Goal: Transaction & Acquisition: Book appointment/travel/reservation

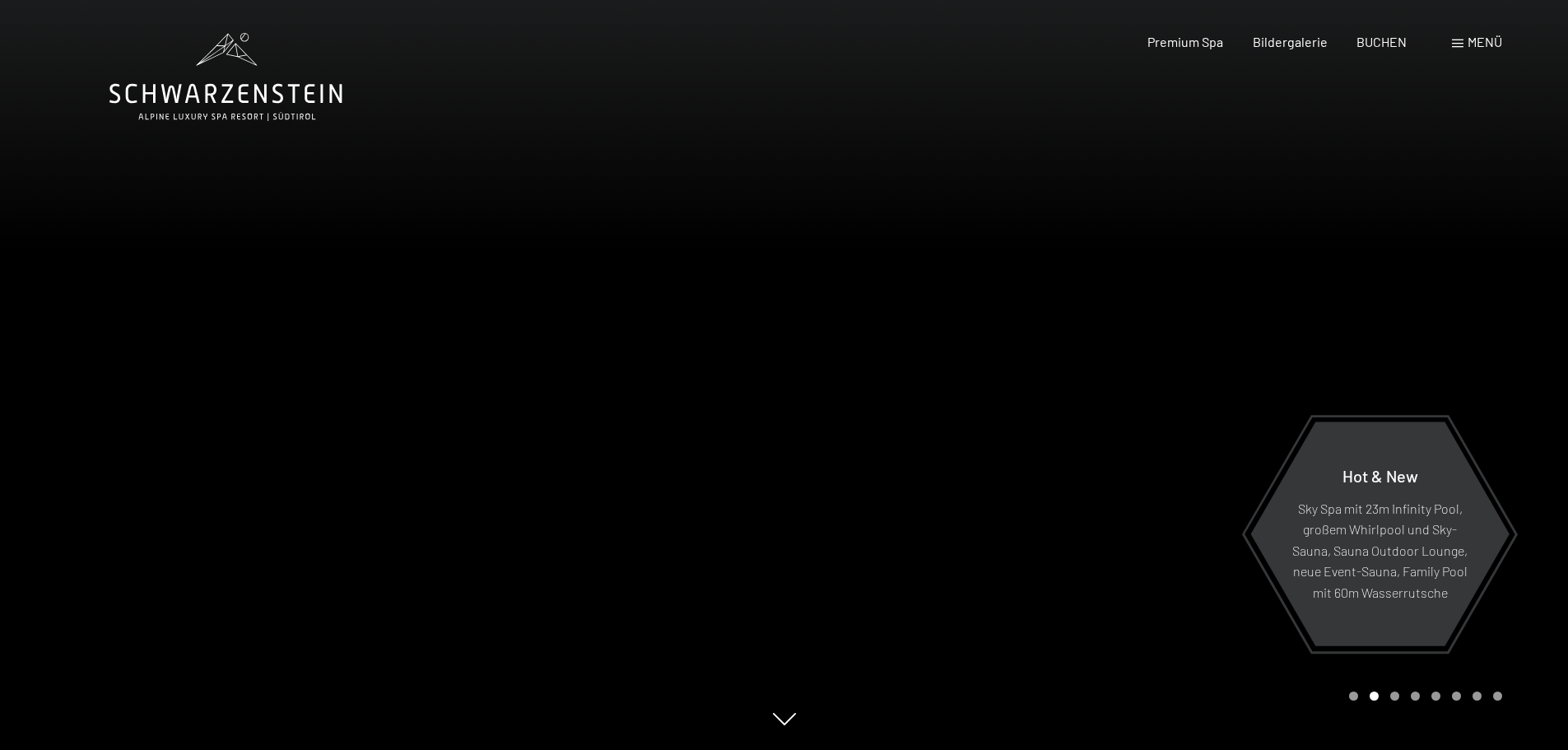
click at [827, 364] on div at bounding box center [1176, 375] width 784 height 750
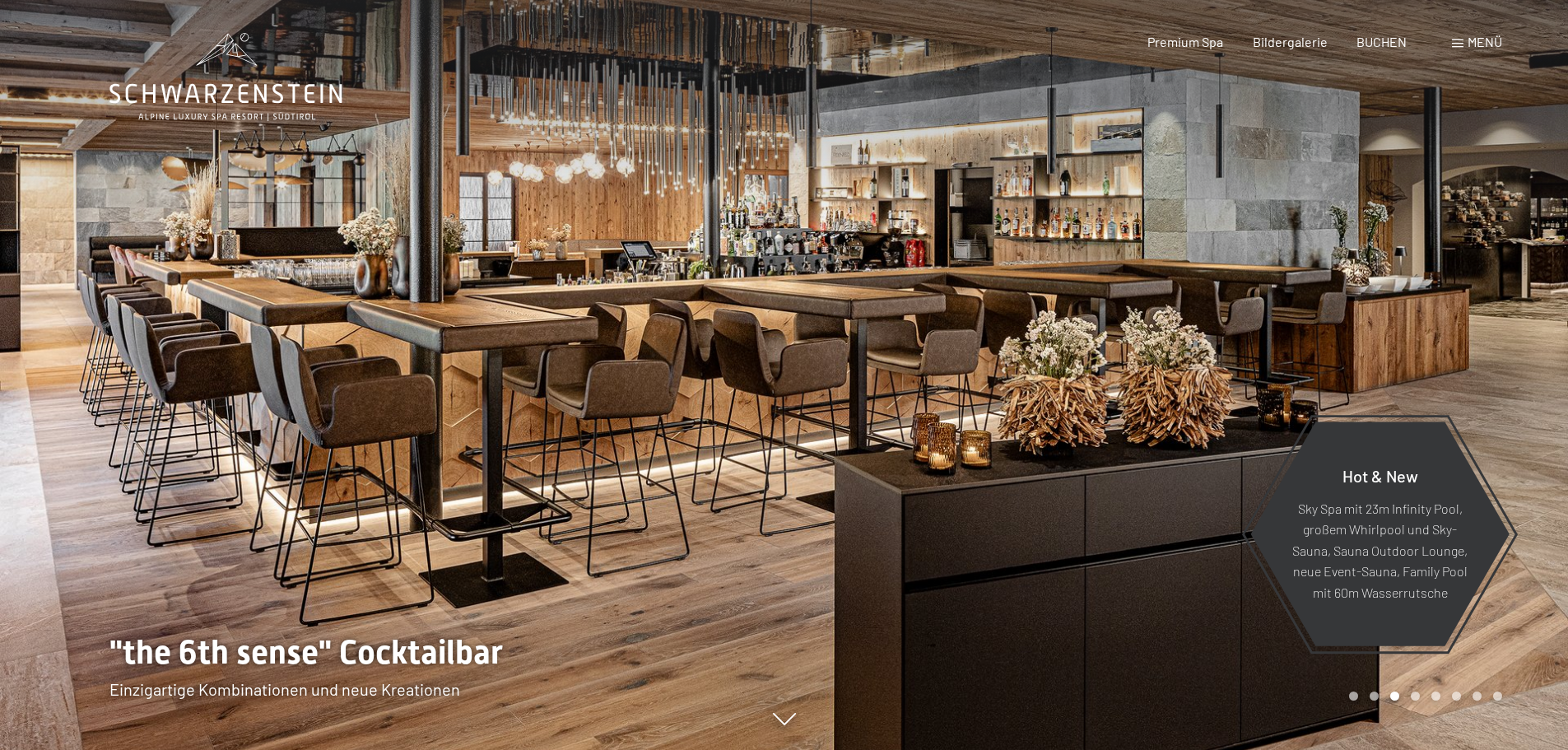
click at [827, 364] on div at bounding box center [1176, 375] width 784 height 750
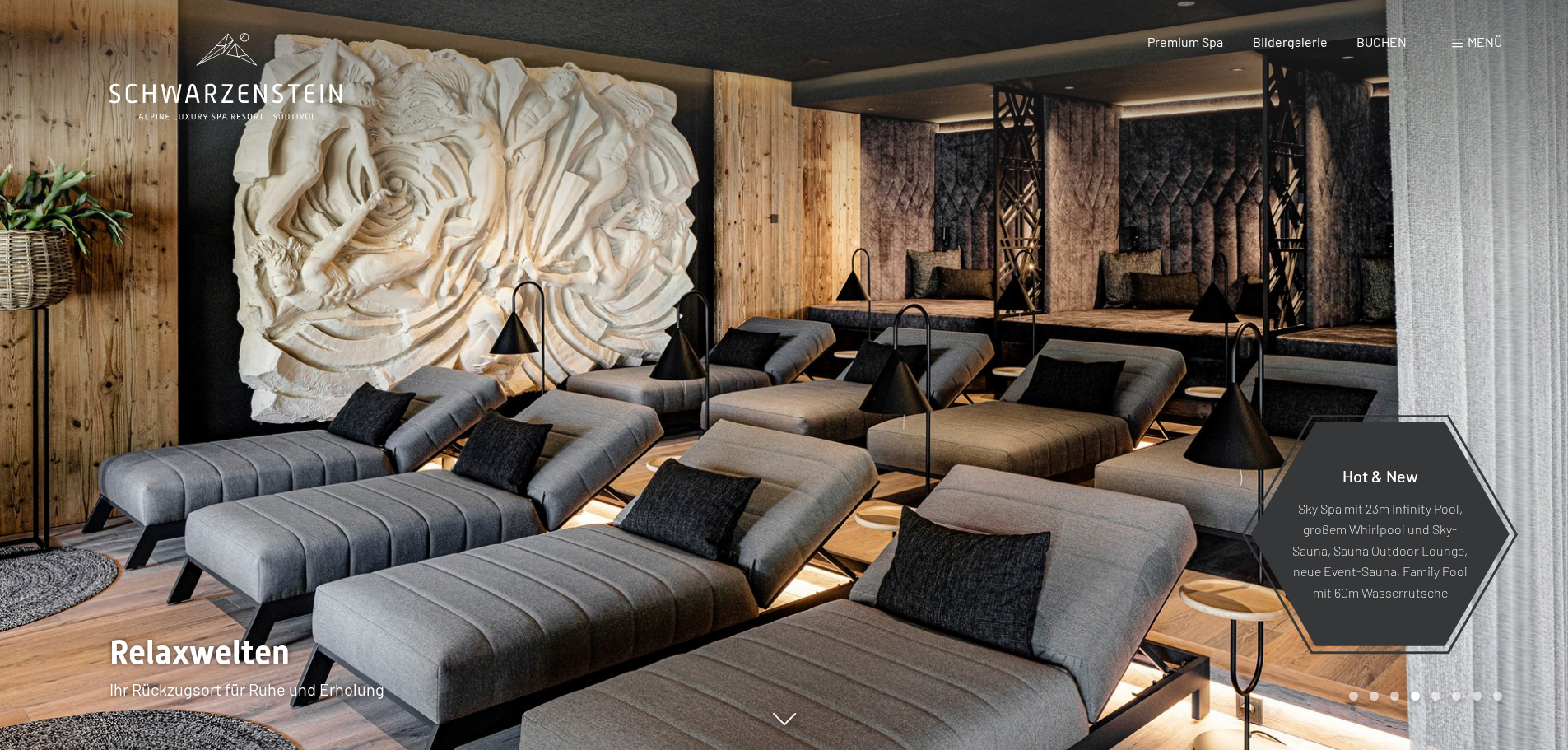
click at [827, 364] on div at bounding box center [1176, 375] width 784 height 750
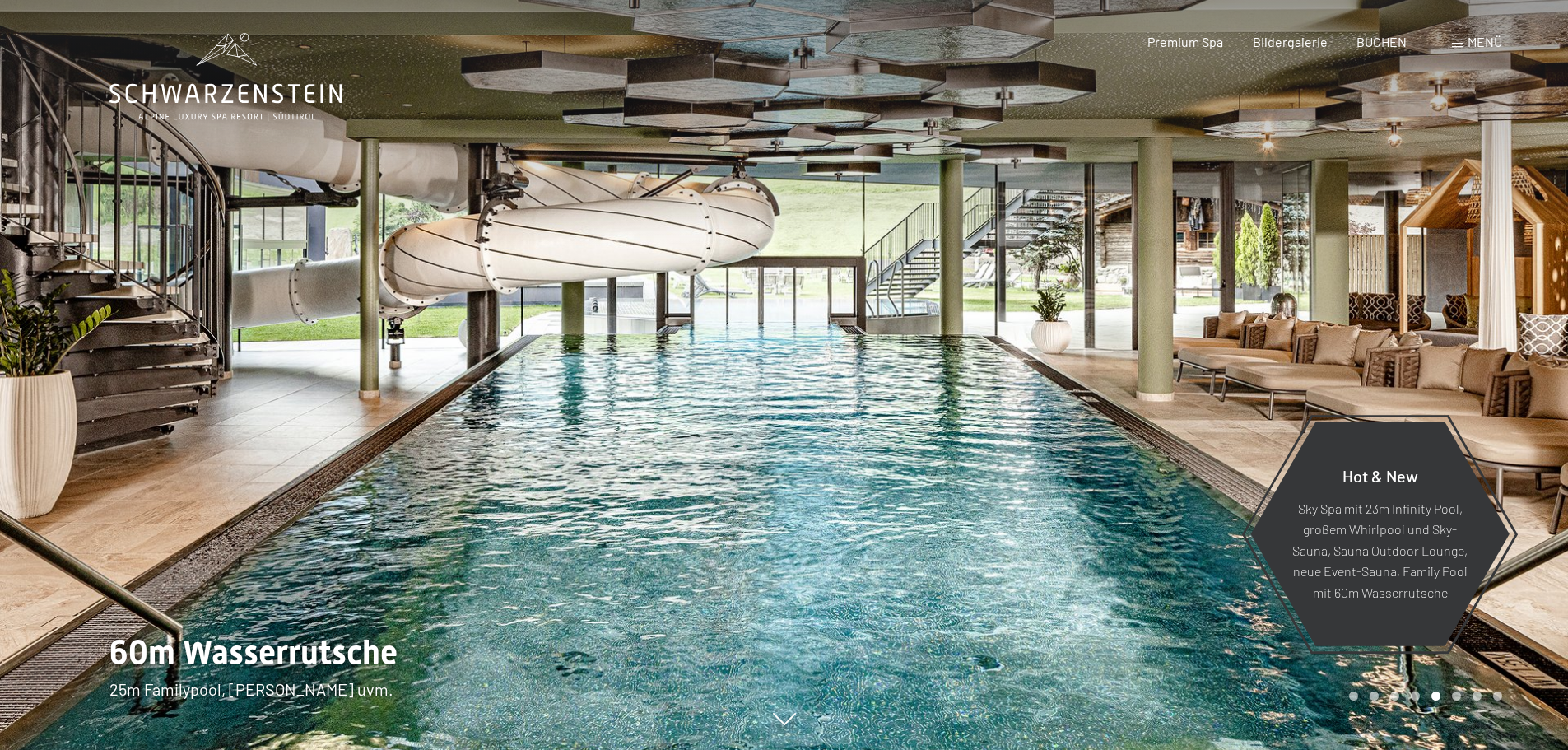
click at [828, 412] on div at bounding box center [1176, 375] width 784 height 750
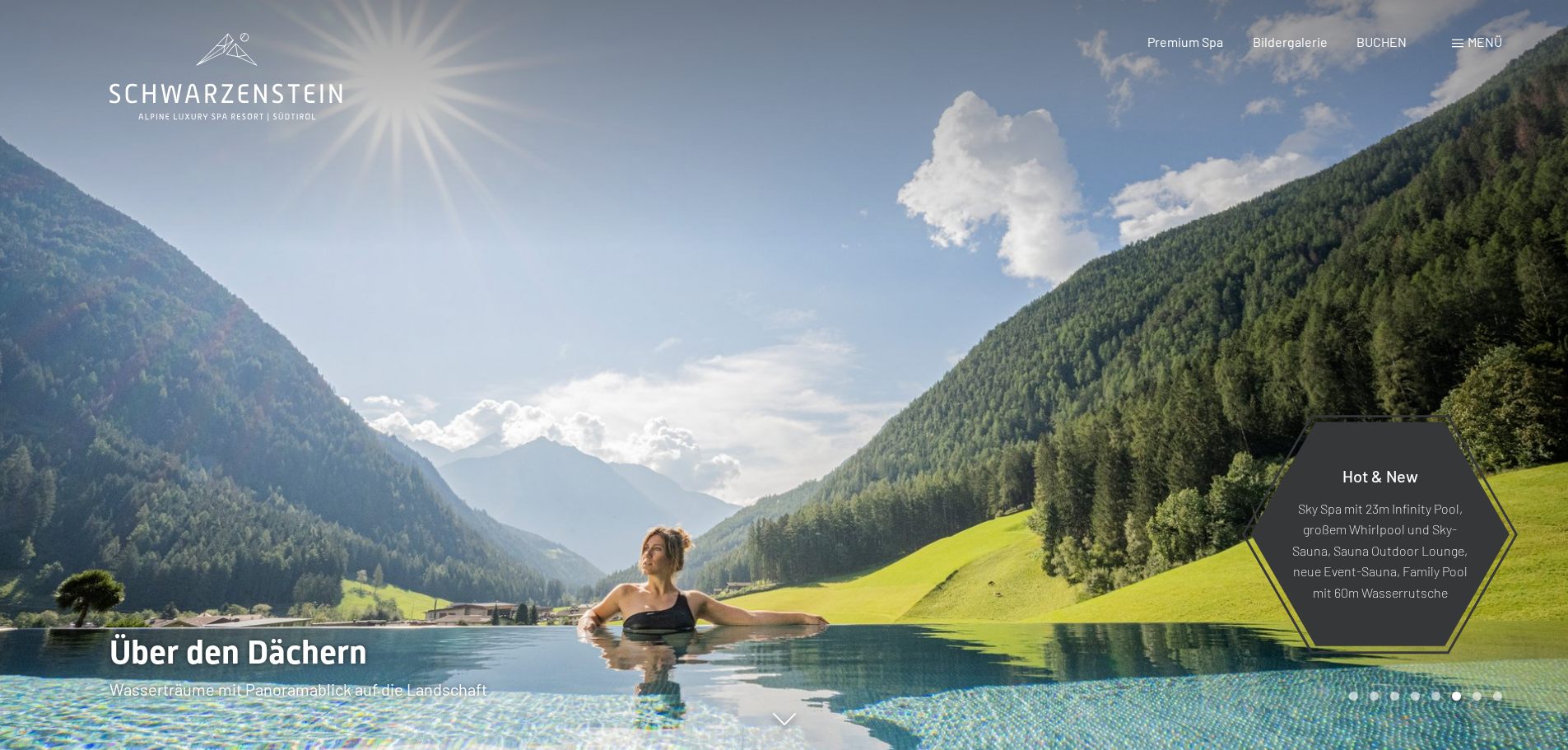
click at [827, 413] on div at bounding box center [1176, 375] width 784 height 750
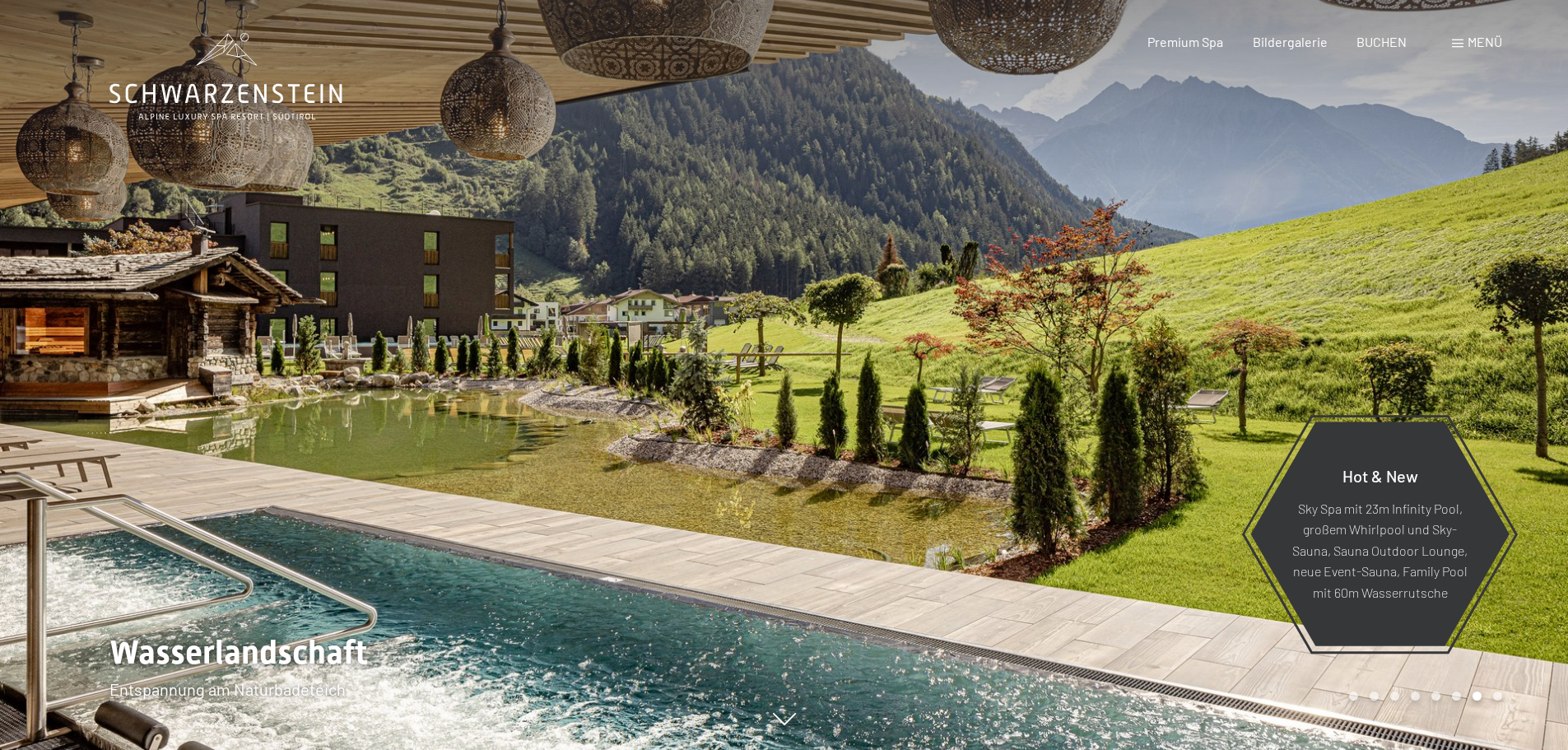
click at [834, 394] on div at bounding box center [1176, 375] width 784 height 750
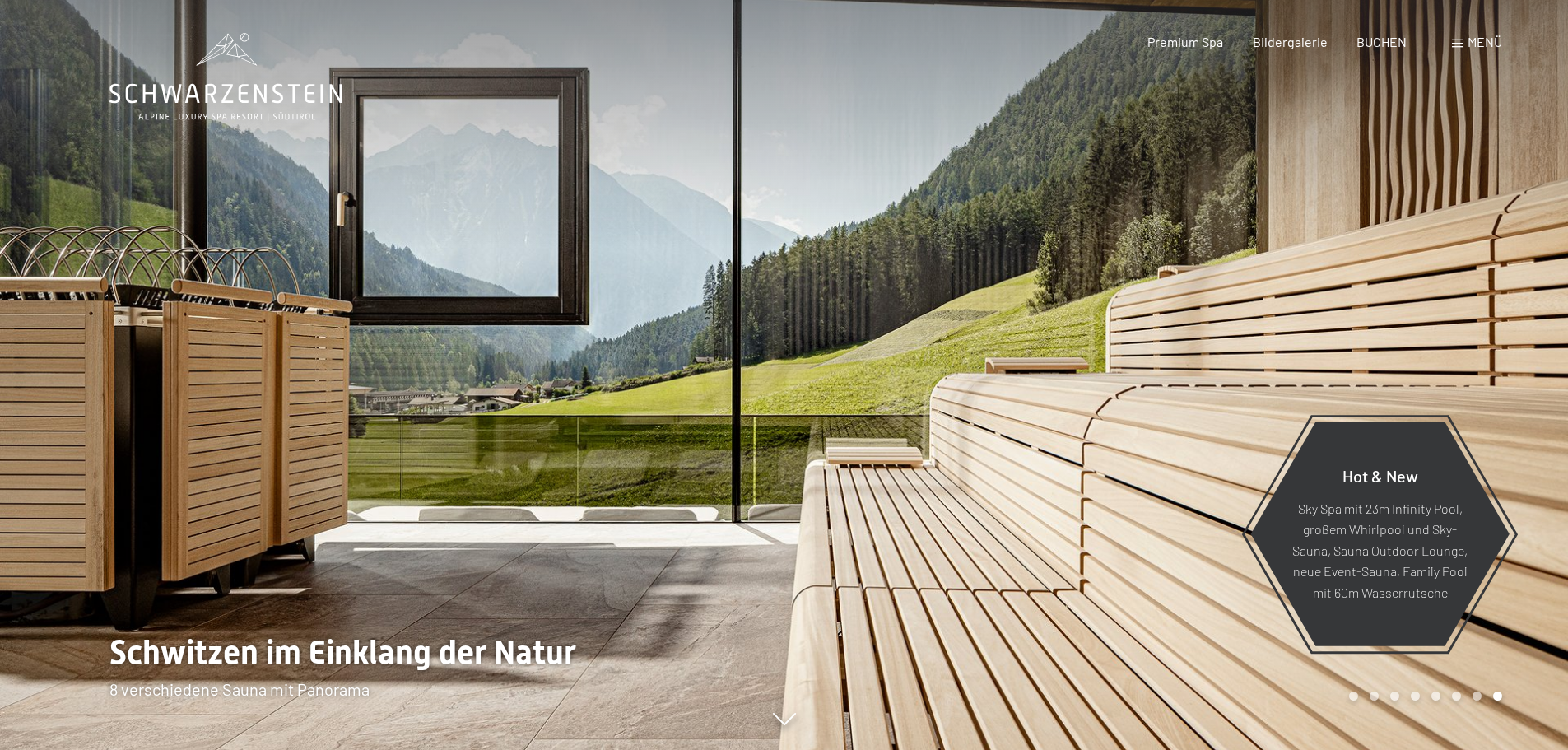
click at [834, 394] on div at bounding box center [1176, 375] width 784 height 750
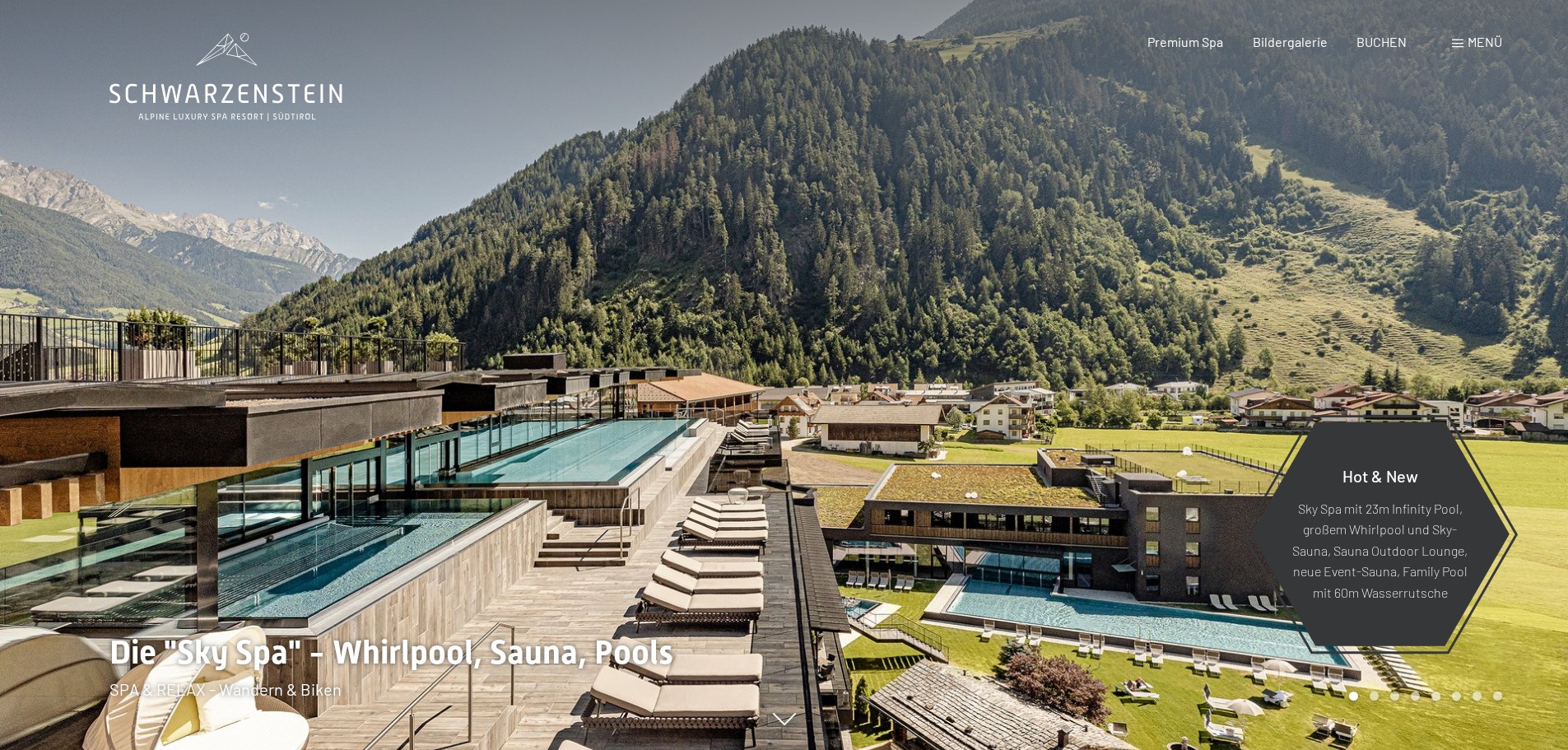
click at [834, 394] on div at bounding box center [1176, 375] width 784 height 750
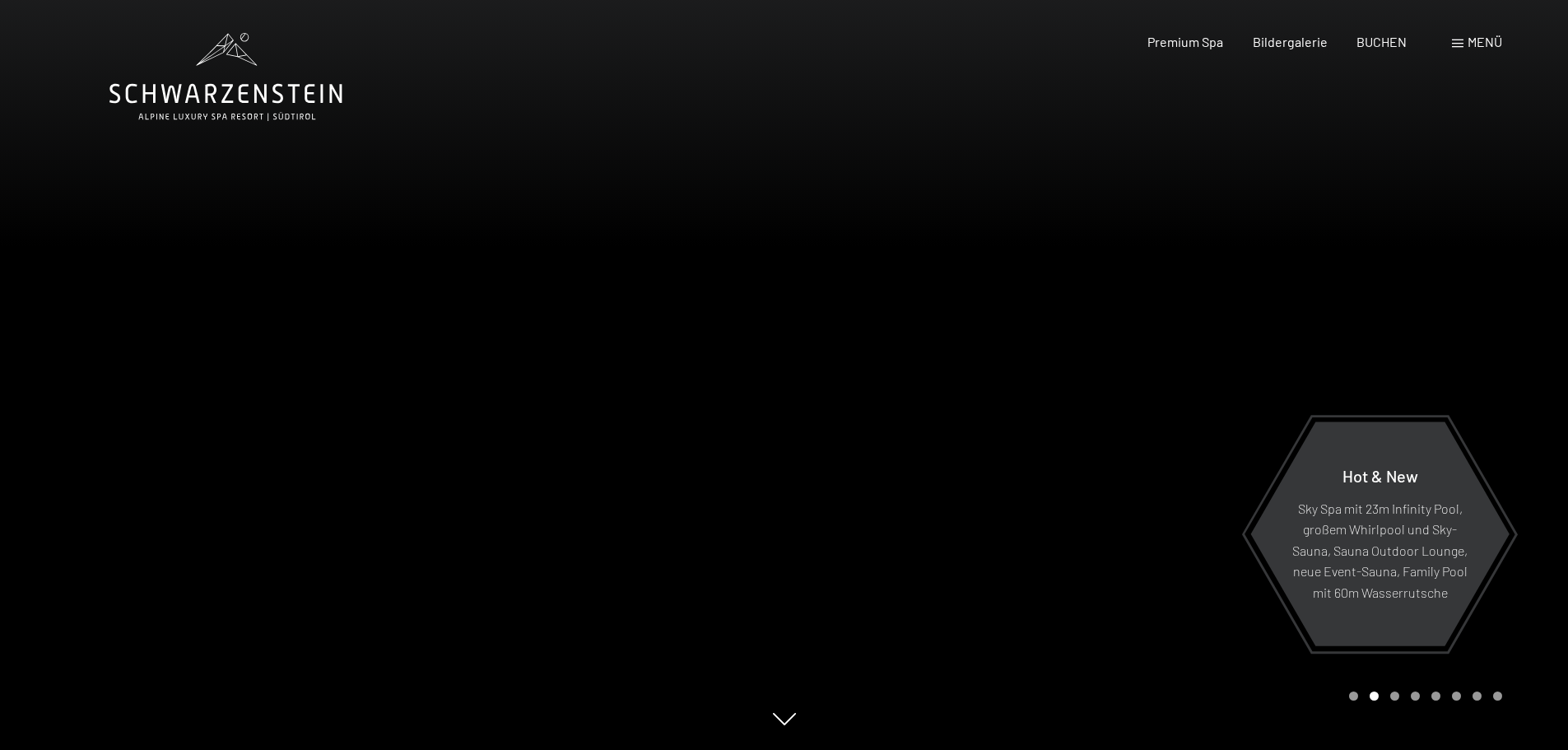
click at [834, 394] on div at bounding box center [1176, 375] width 784 height 750
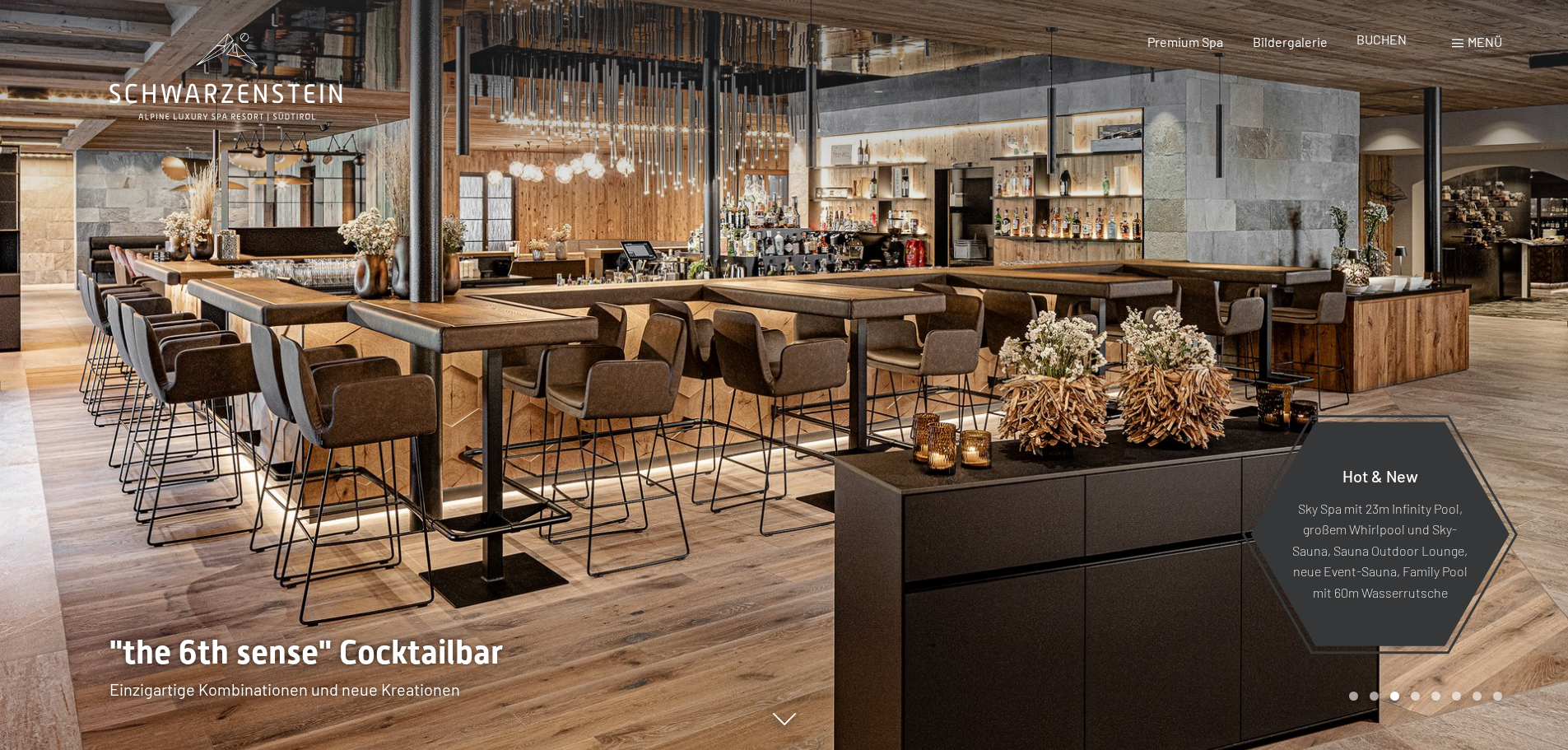
click at [1382, 40] on span "BUCHEN" at bounding box center [1382, 39] width 50 height 16
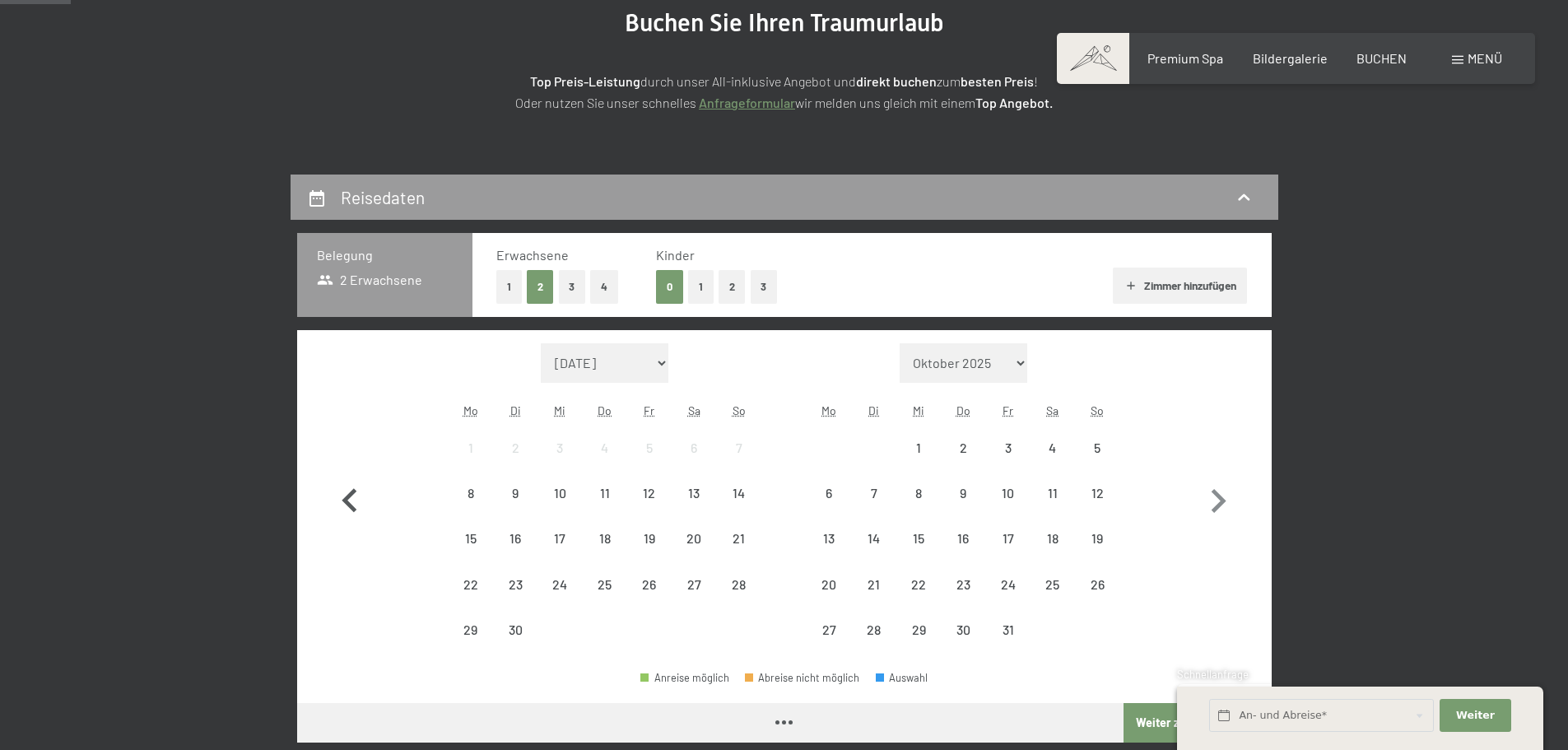
scroll to position [247, 0]
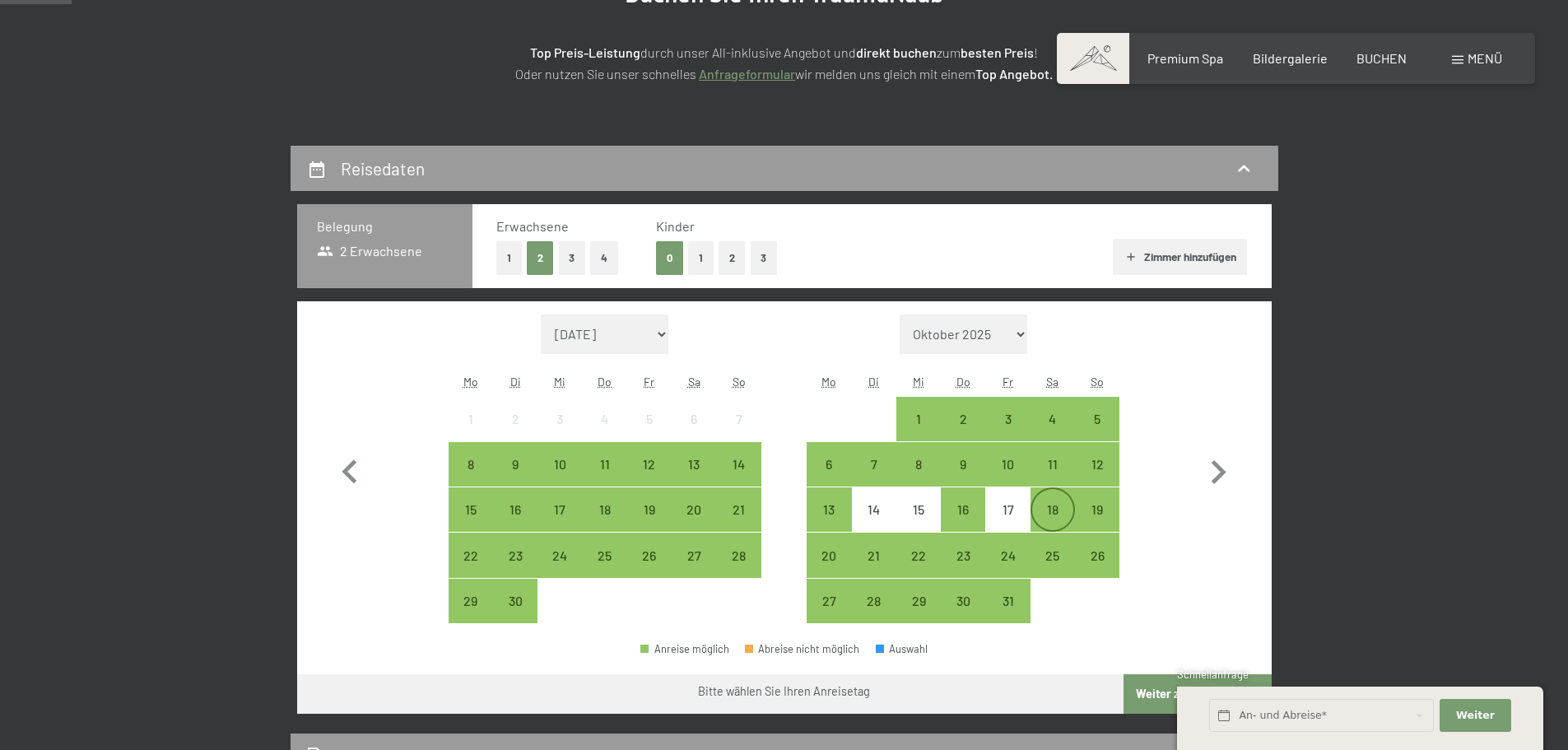
click at [1060, 515] on div "18" at bounding box center [1053, 524] width 41 height 41
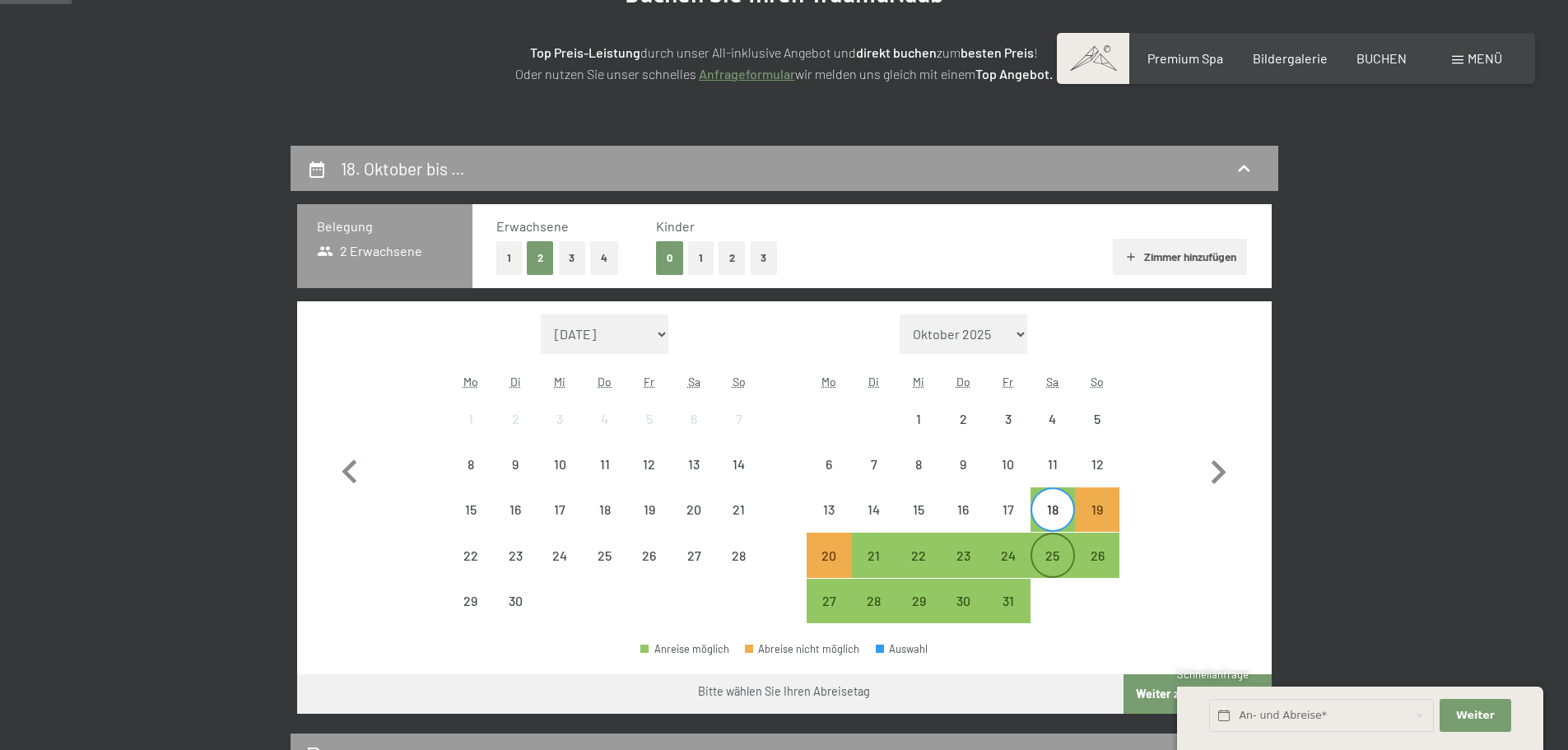
click at [1059, 561] on div "25" at bounding box center [1053, 570] width 41 height 41
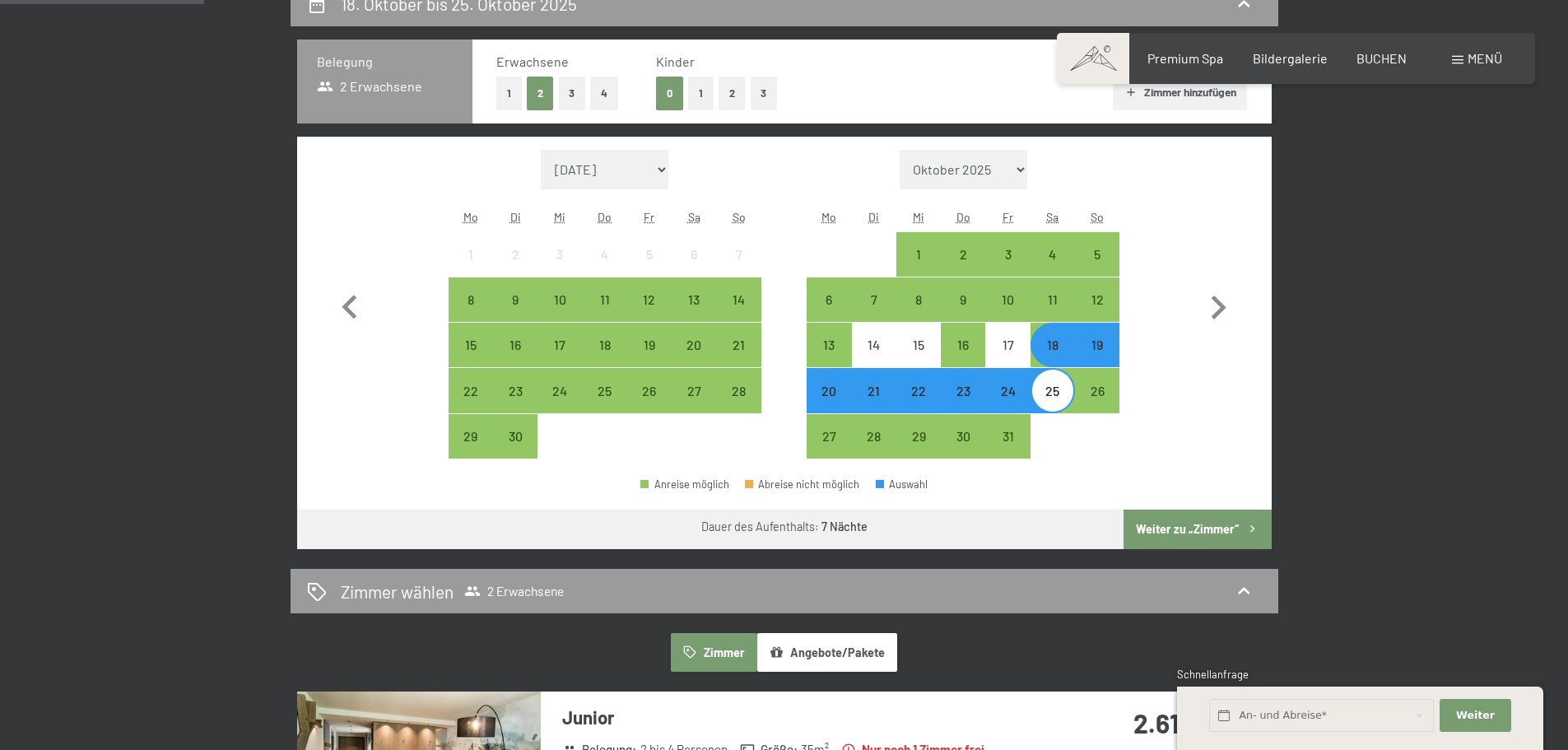
click at [1190, 530] on button "Weiter zu „Zimmer“" at bounding box center [1198, 529] width 148 height 39
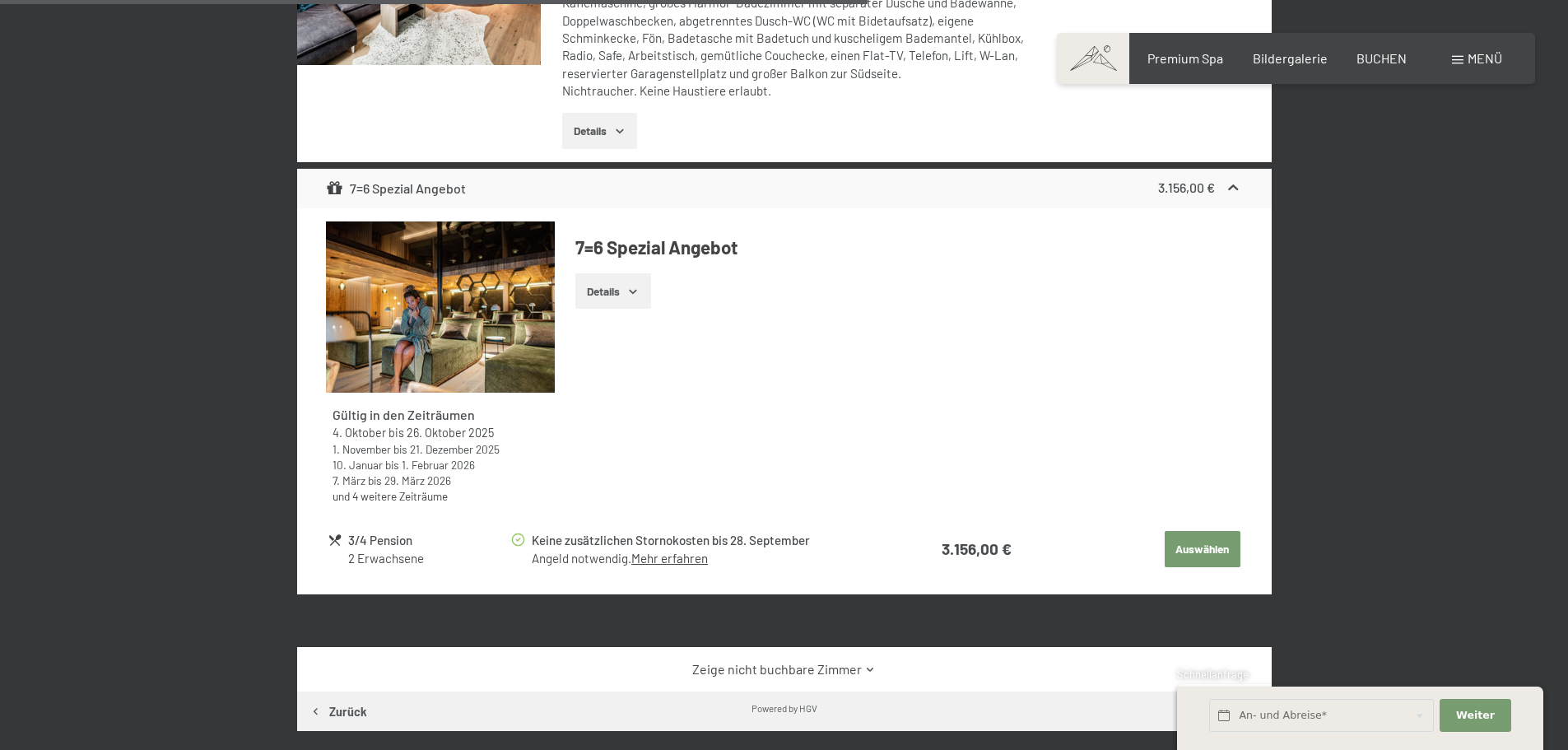
scroll to position [1382, 0]
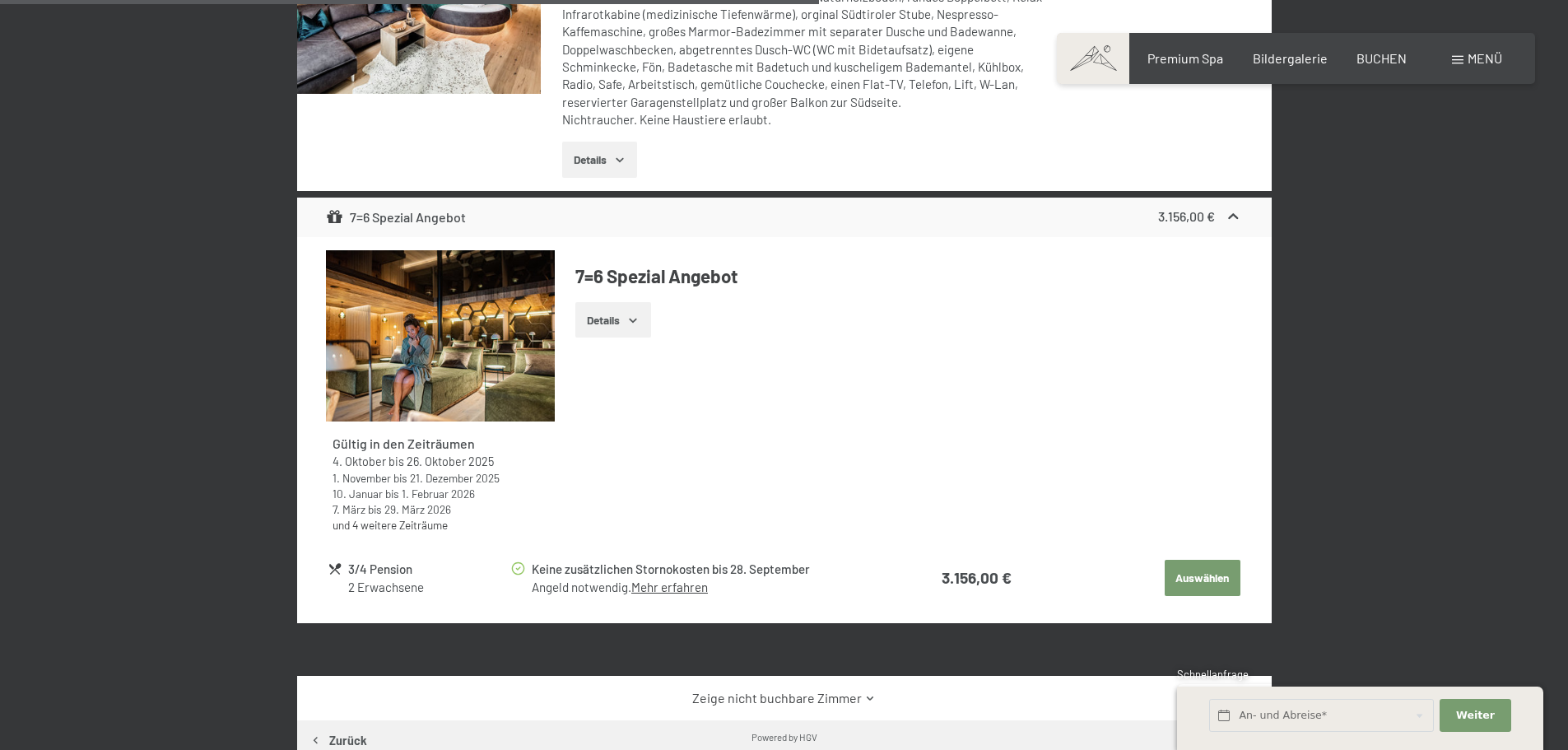
click at [467, 368] on img at bounding box center [440, 336] width 229 height 172
click at [0, 0] on button "button" at bounding box center [0, 0] width 0 height 0
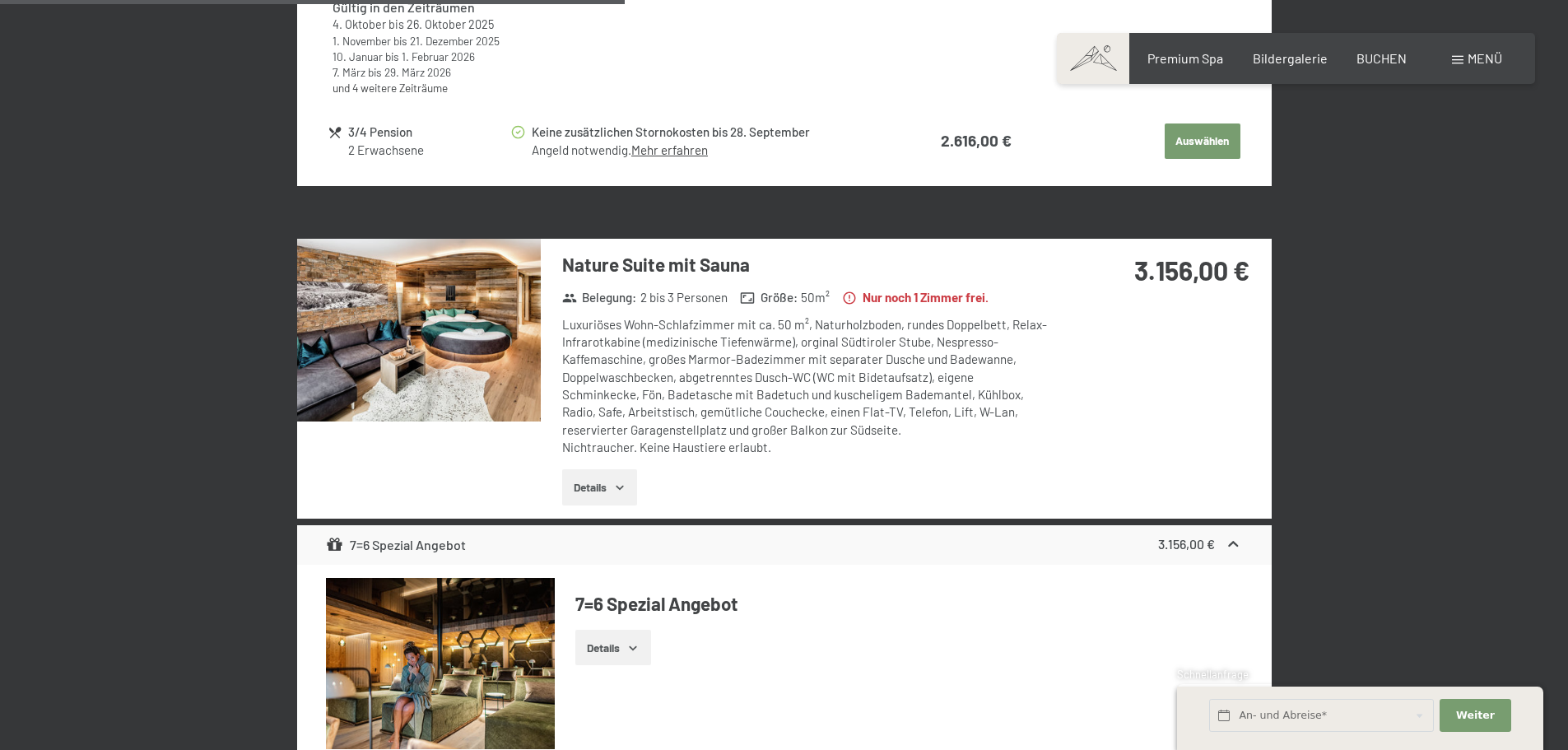
scroll to position [1052, 0]
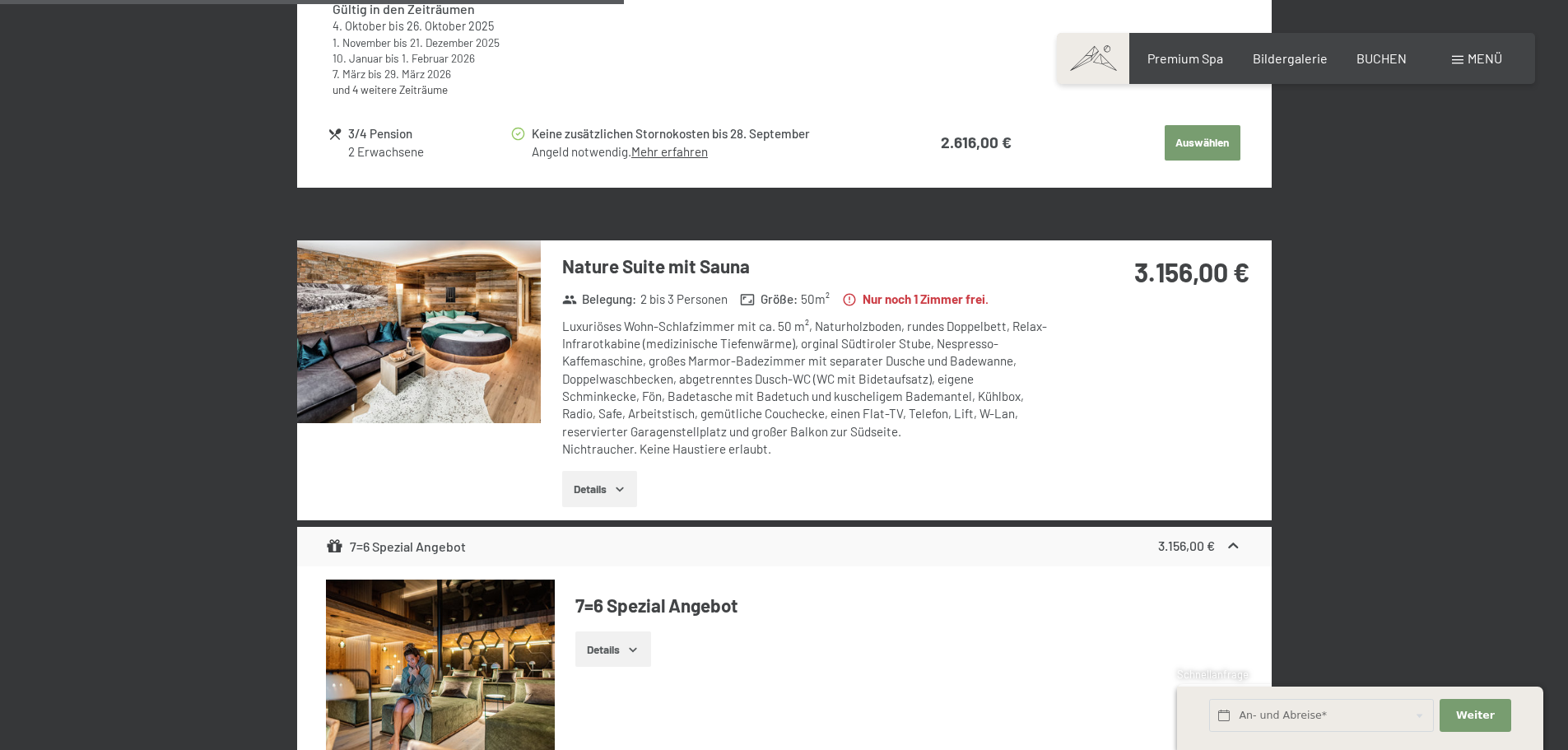
click at [458, 357] on img at bounding box center [419, 331] width 244 height 183
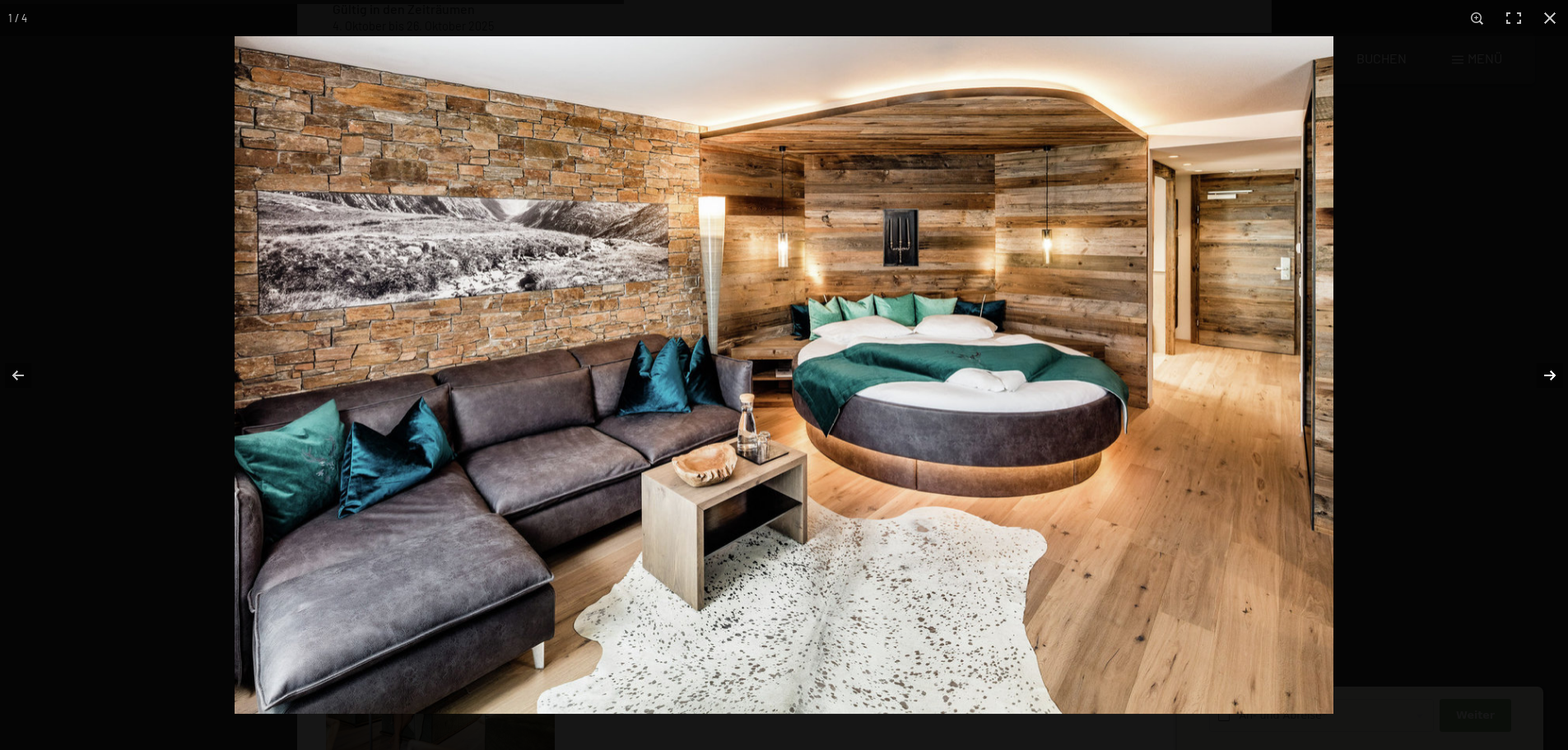
click at [1549, 374] on button "button" at bounding box center [1540, 375] width 58 height 82
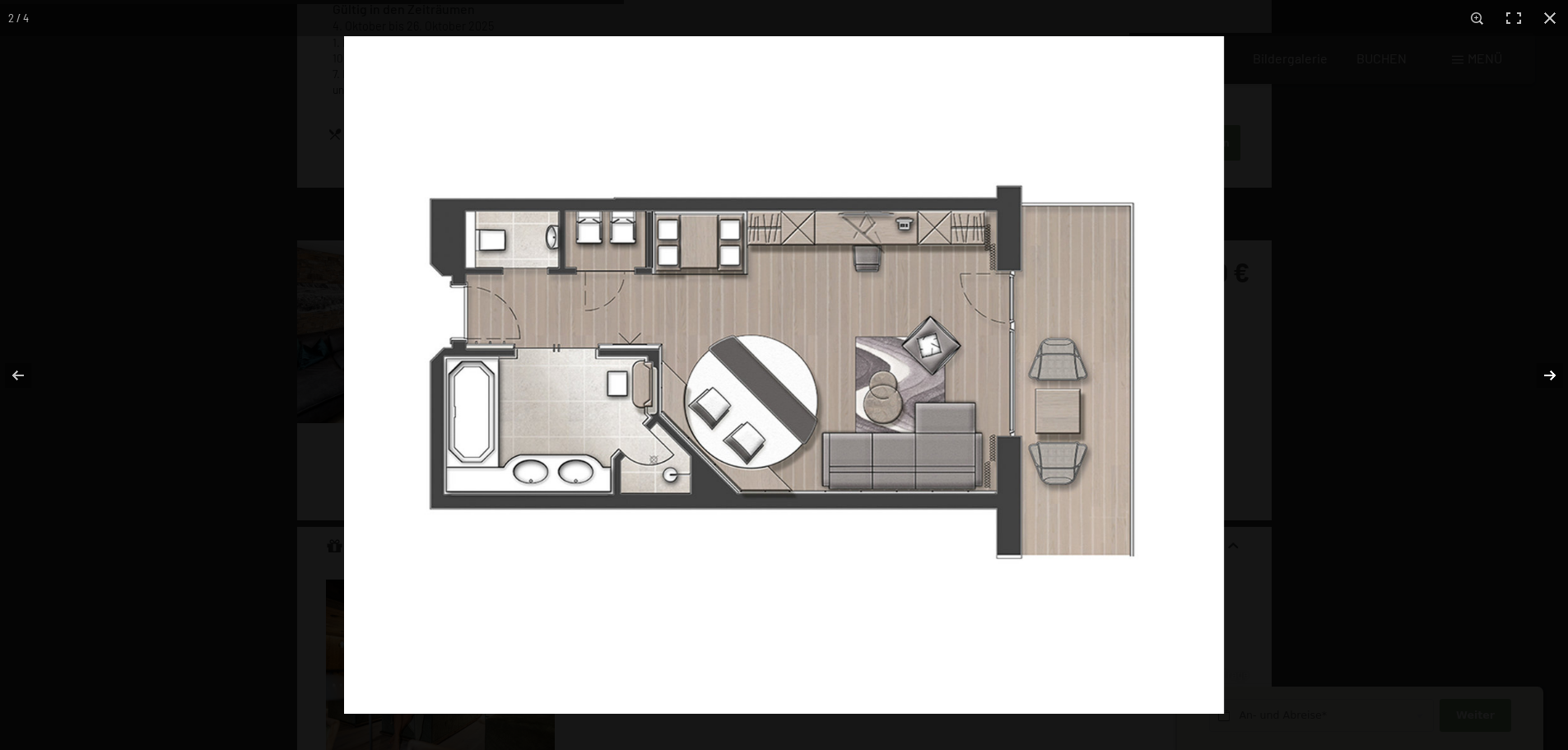
click at [1551, 372] on button "button" at bounding box center [1540, 375] width 58 height 82
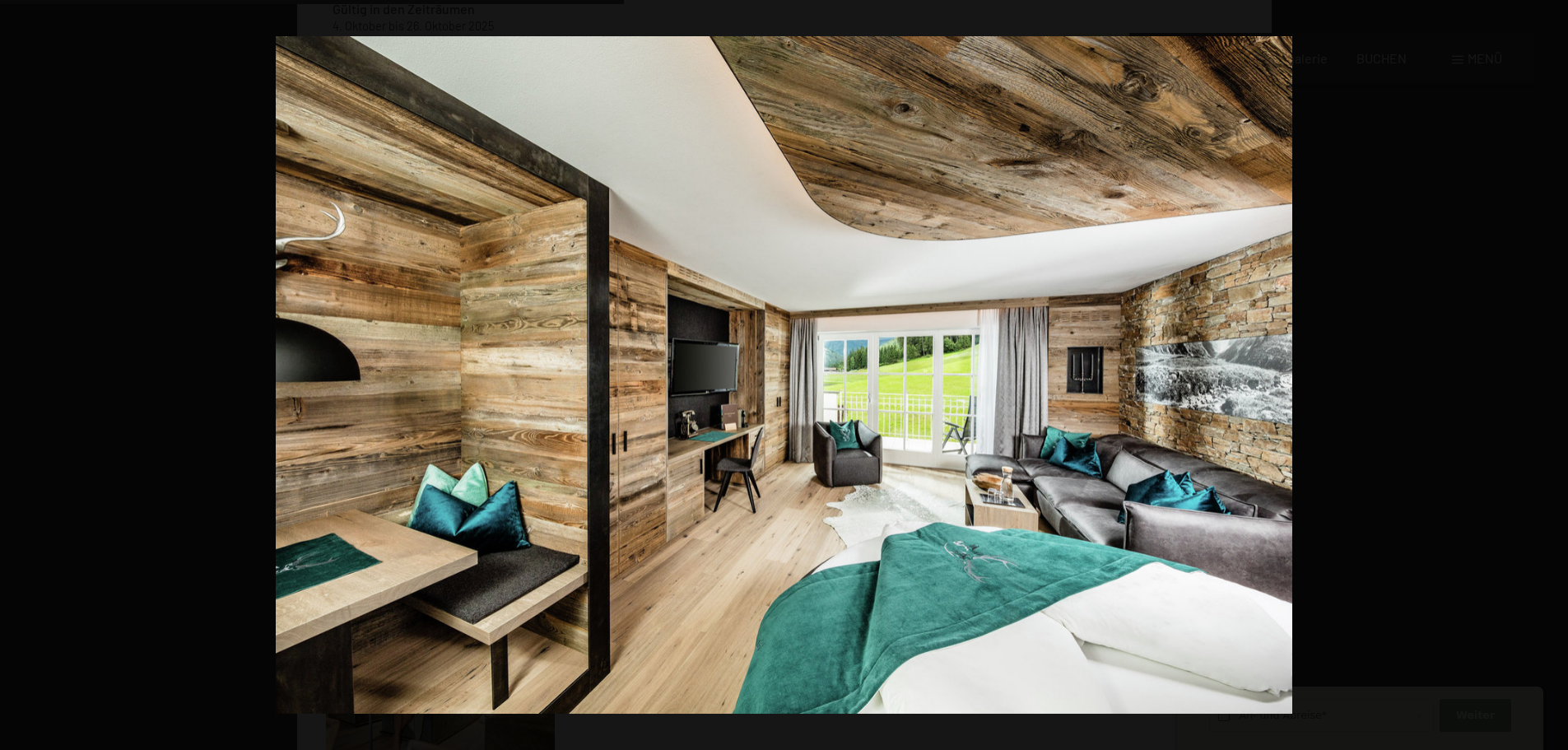
click at [1550, 371] on button "button" at bounding box center [1540, 375] width 58 height 82
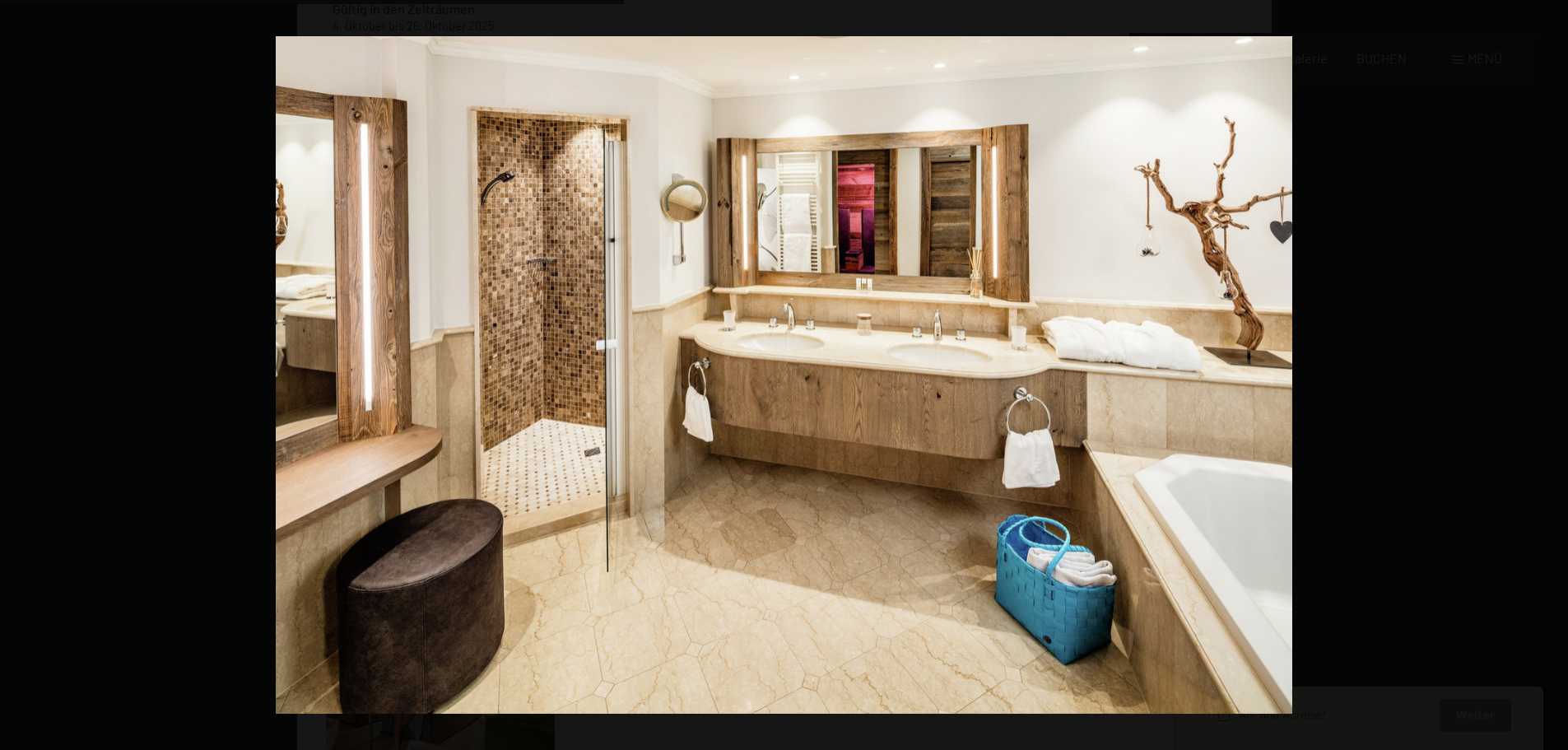
click at [1550, 371] on button "button" at bounding box center [1540, 375] width 58 height 82
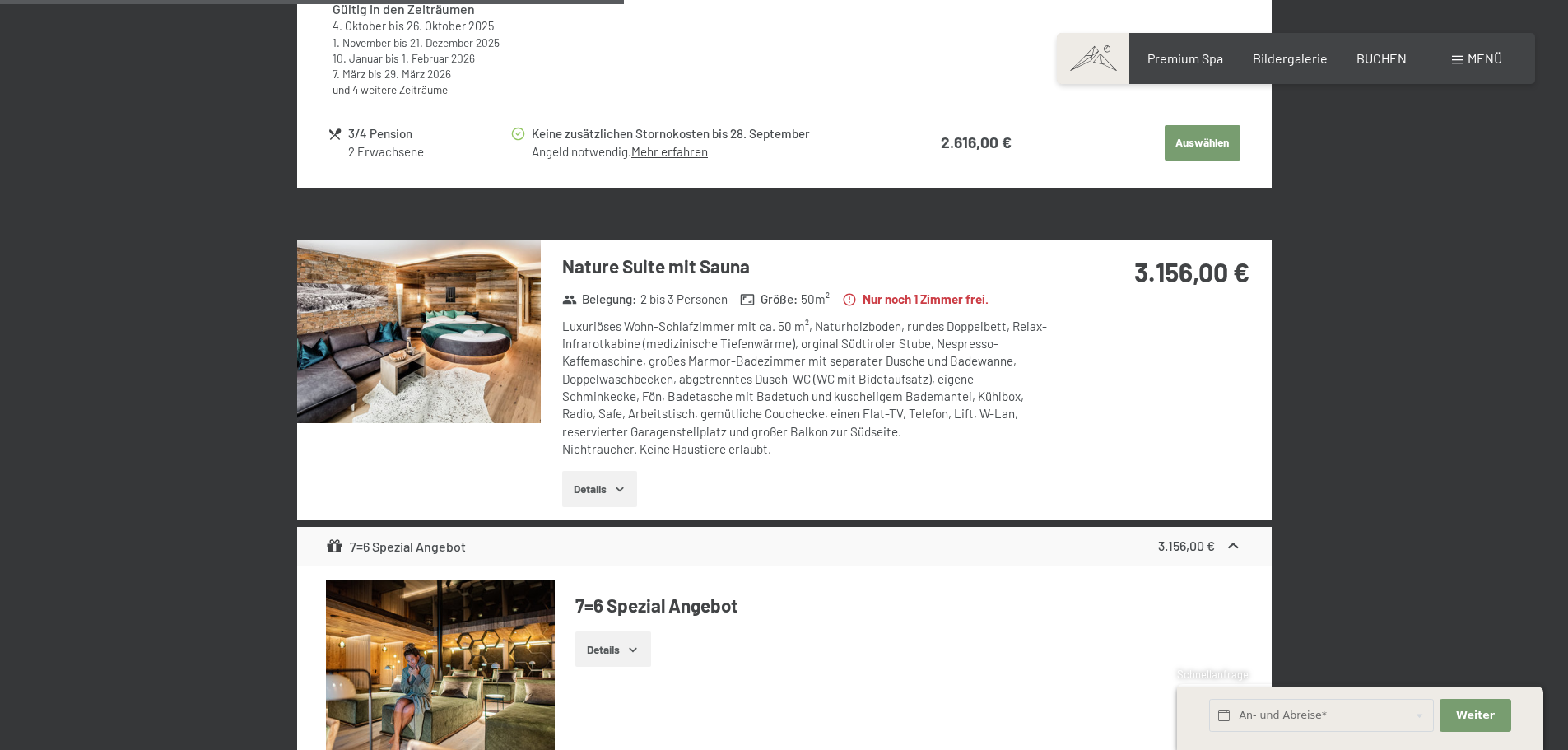
click at [0, 0] on button "button" at bounding box center [0, 0] width 0 height 0
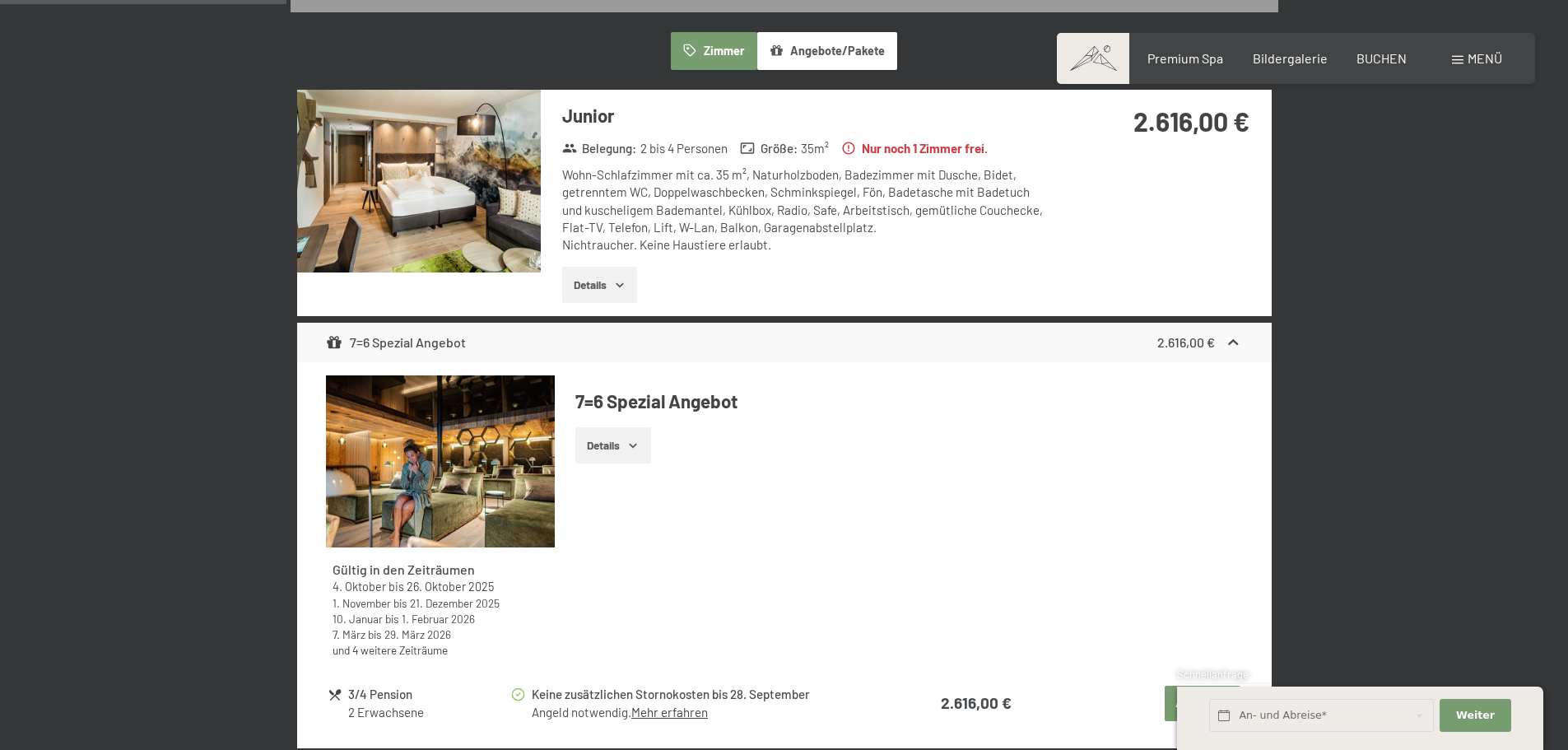
scroll to position [476, 0]
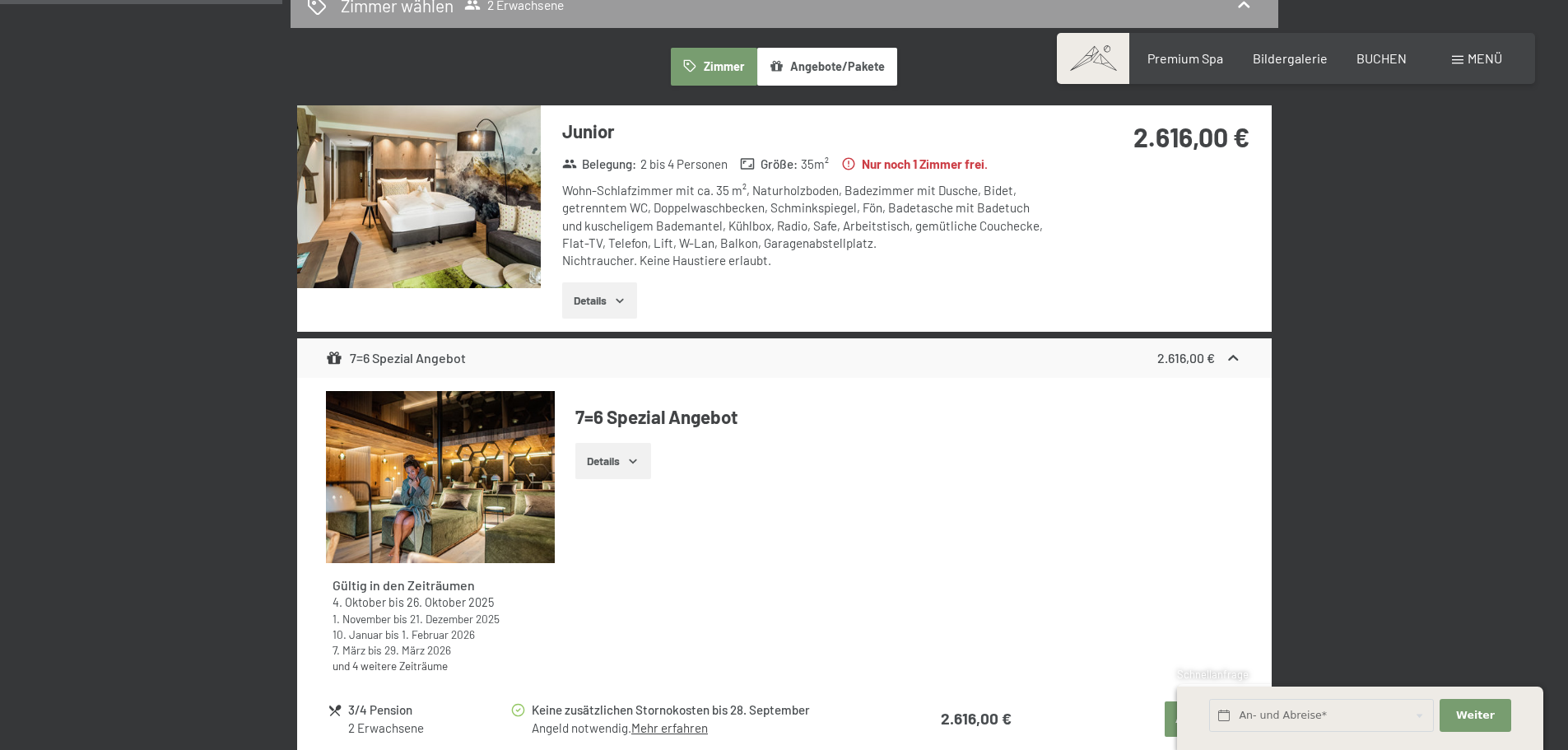
click at [439, 217] on img at bounding box center [419, 196] width 244 height 183
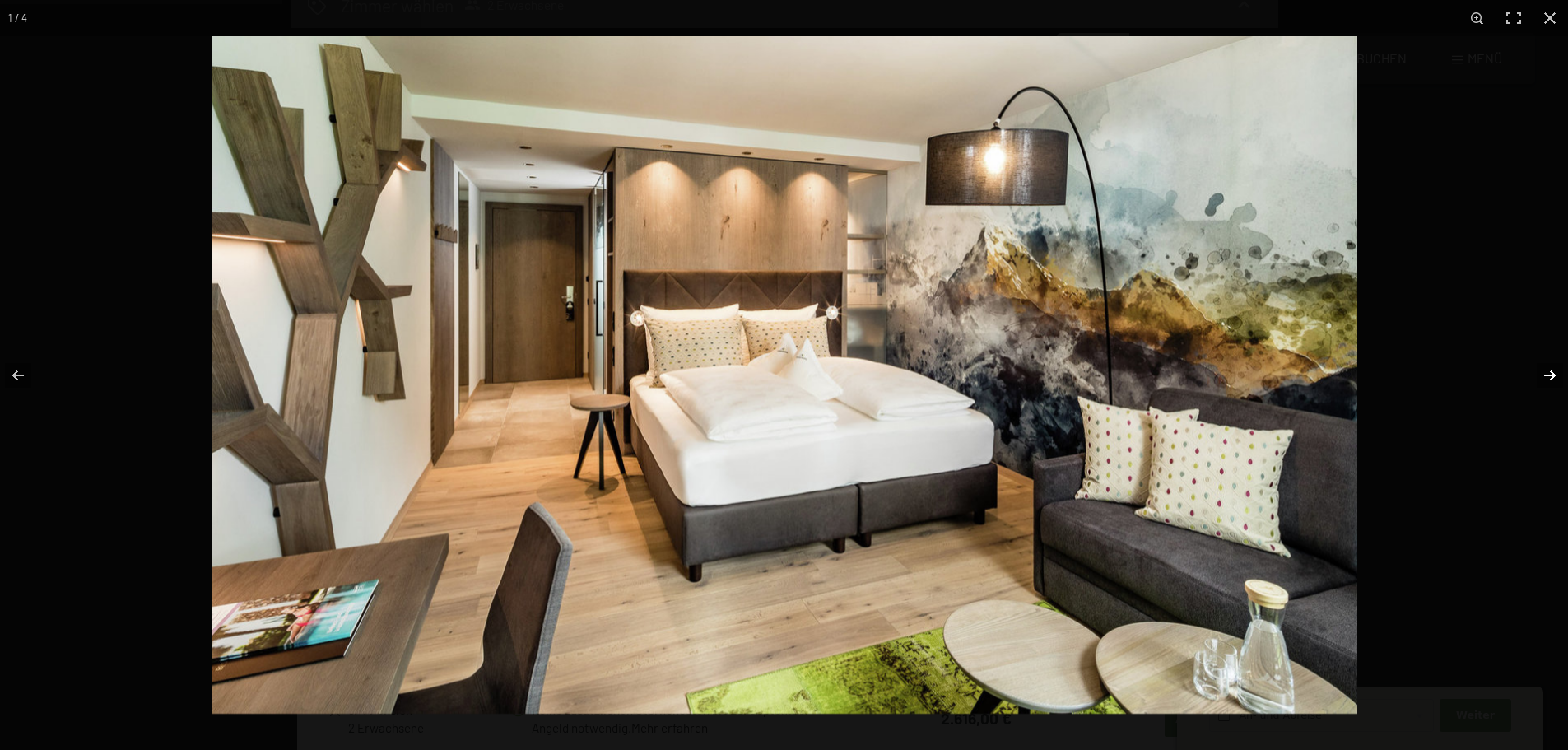
click at [1555, 374] on button "button" at bounding box center [1540, 375] width 58 height 82
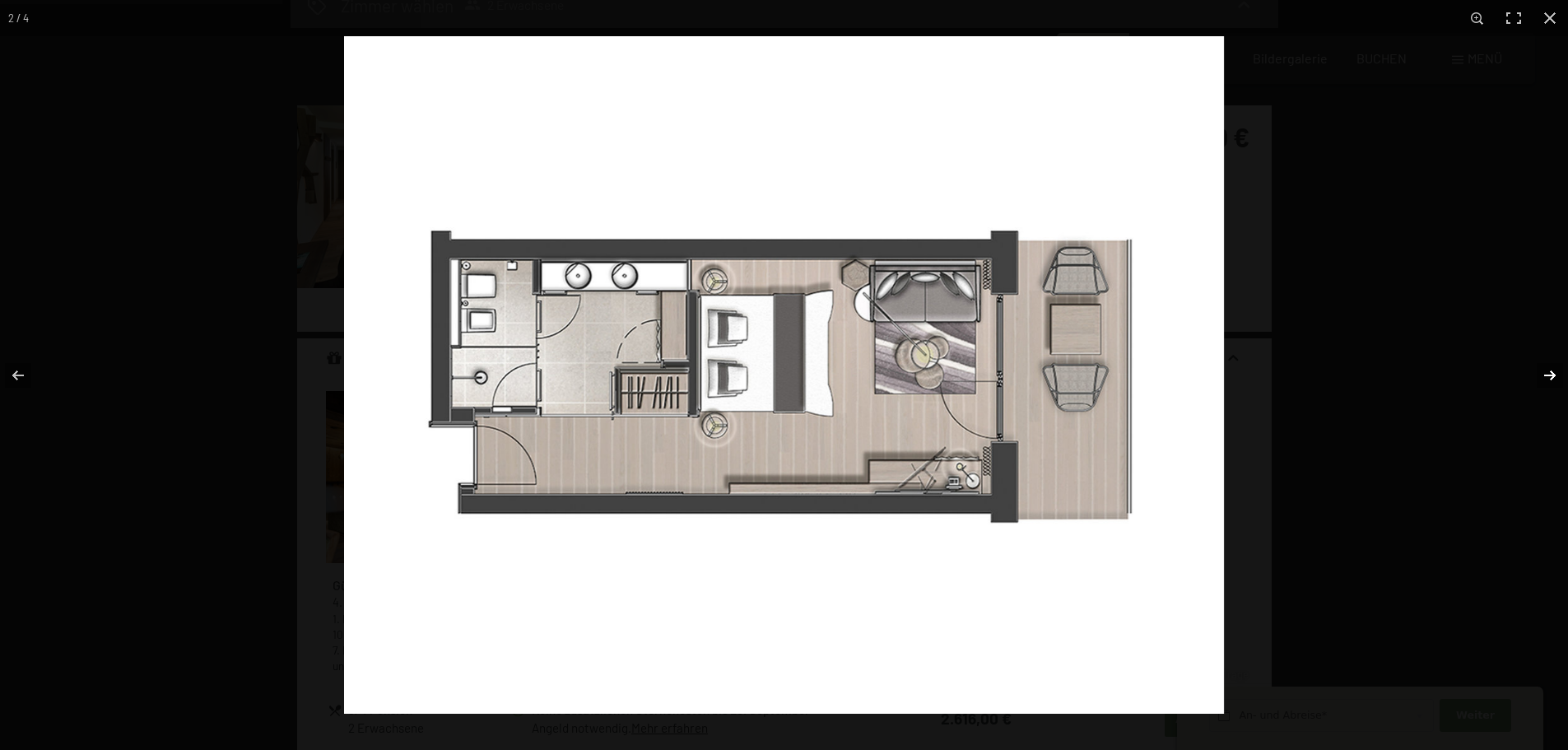
click at [1550, 377] on button "button" at bounding box center [1540, 375] width 58 height 82
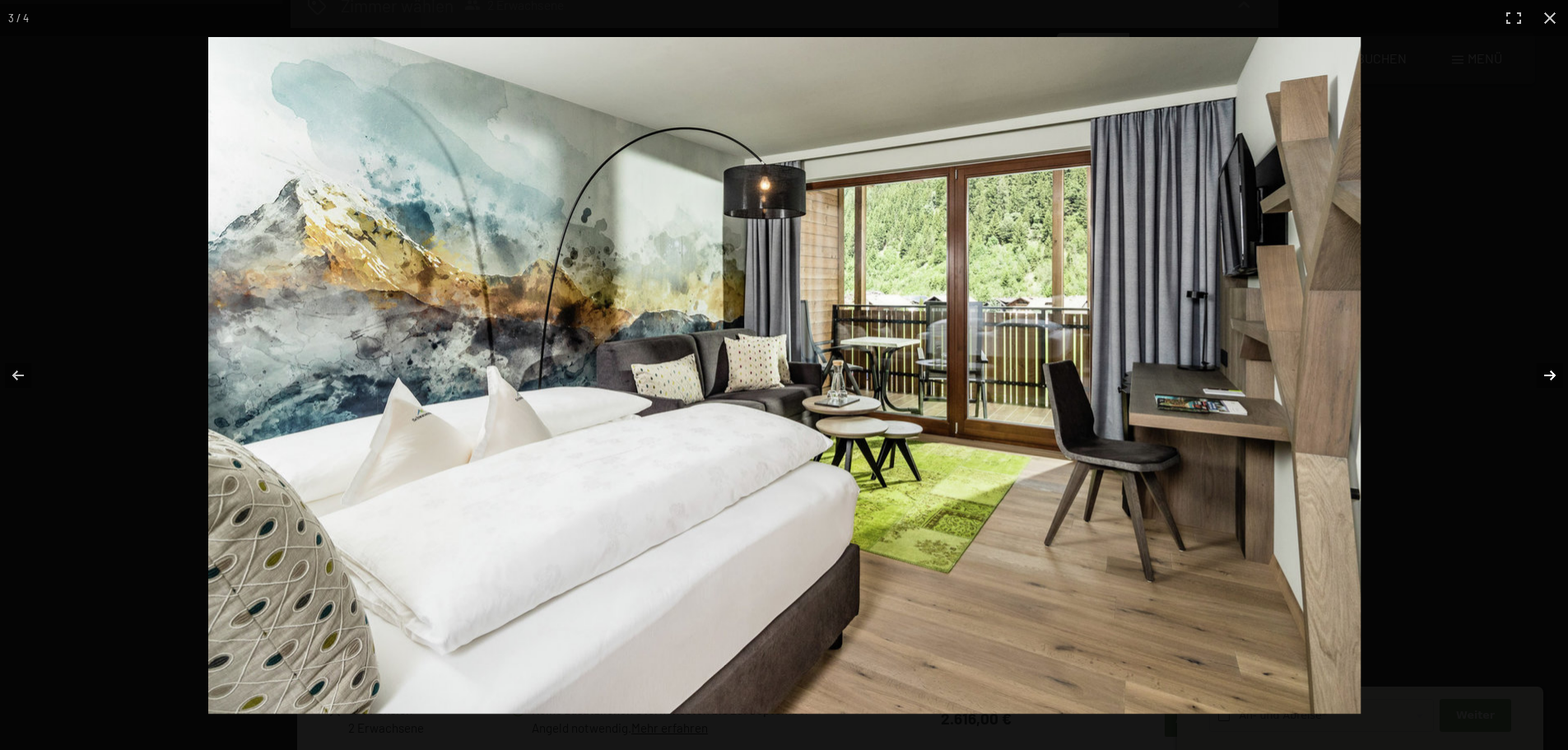
click at [1549, 377] on button "button" at bounding box center [1540, 375] width 58 height 82
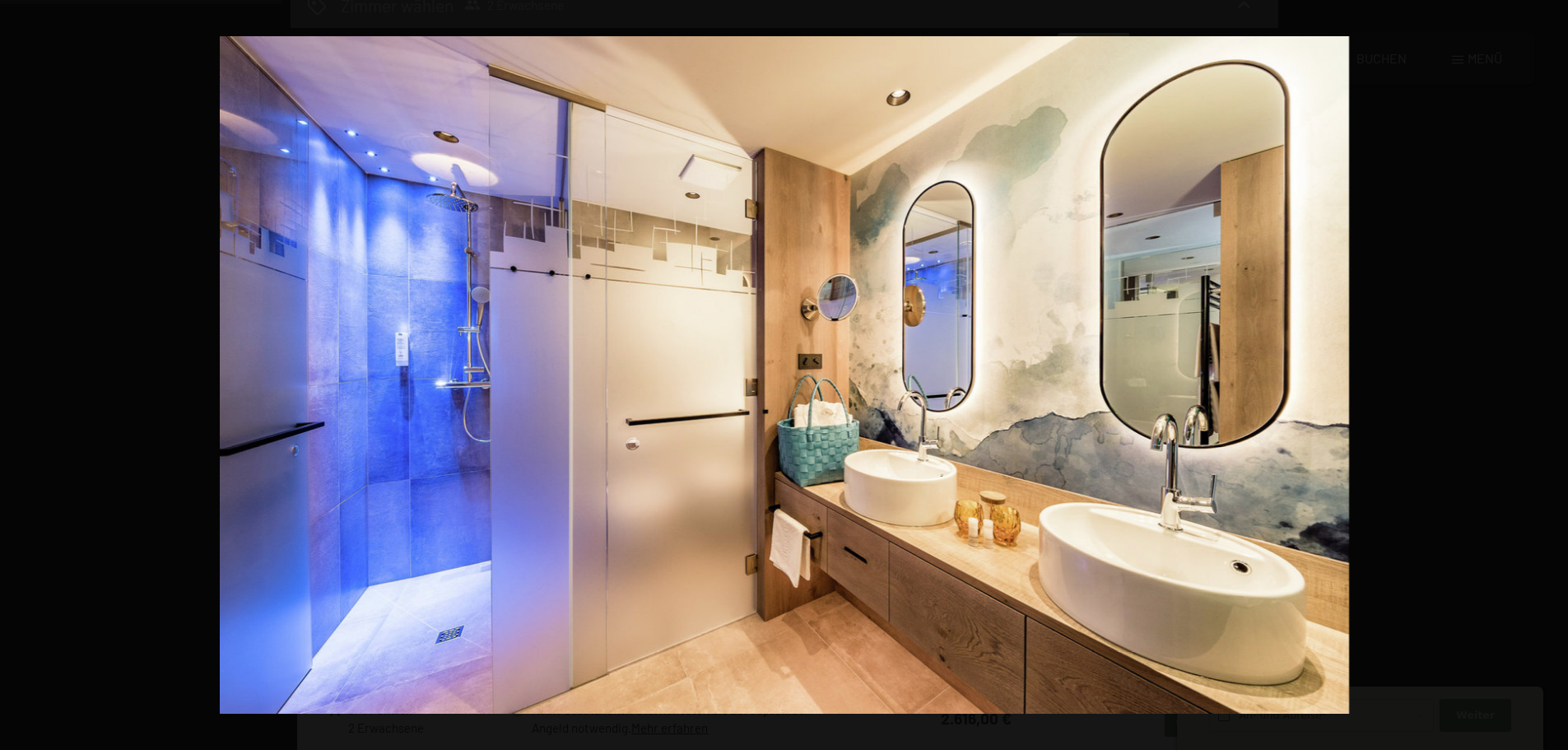
click at [1549, 377] on button "button" at bounding box center [1540, 375] width 58 height 82
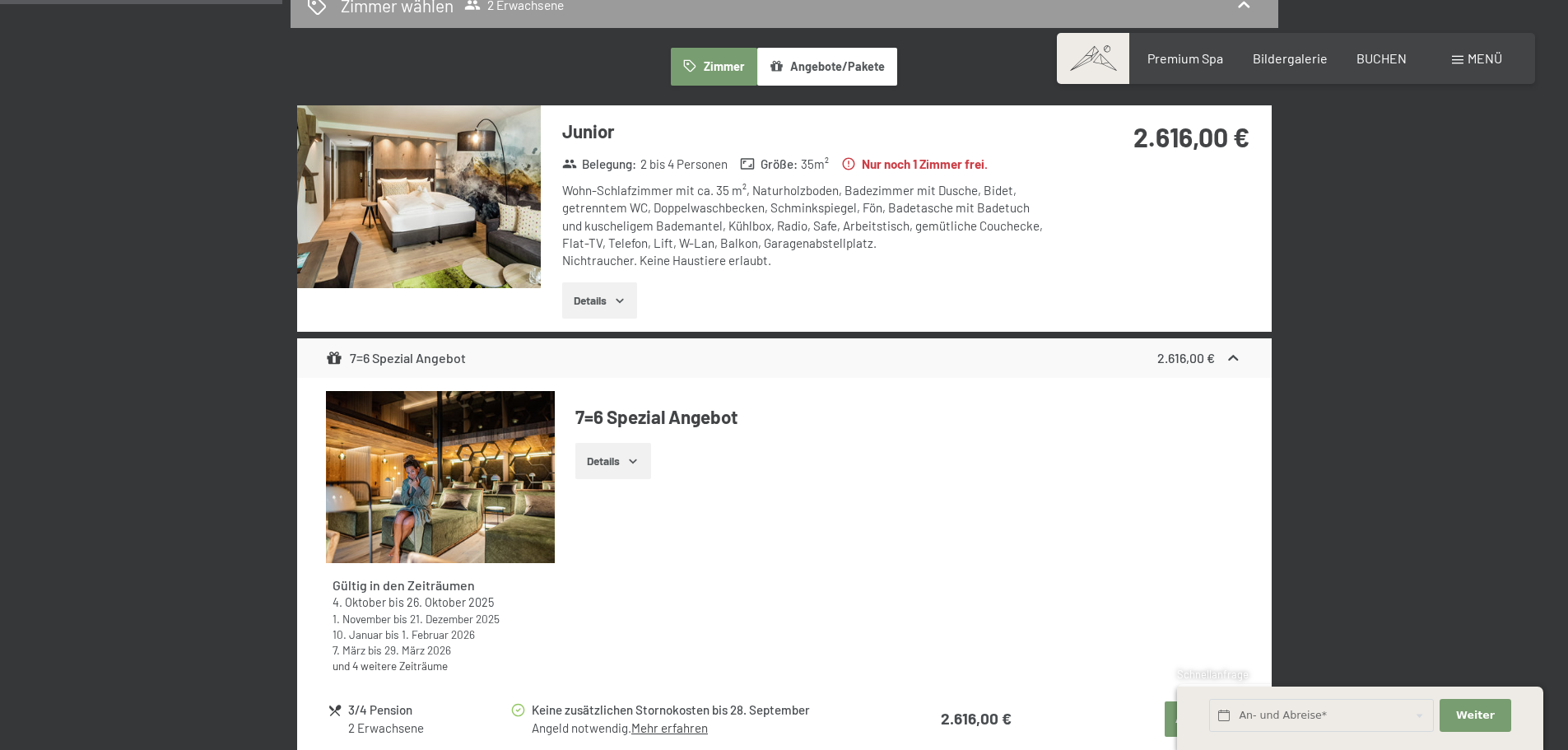
click at [0, 0] on button "button" at bounding box center [0, 0] width 0 height 0
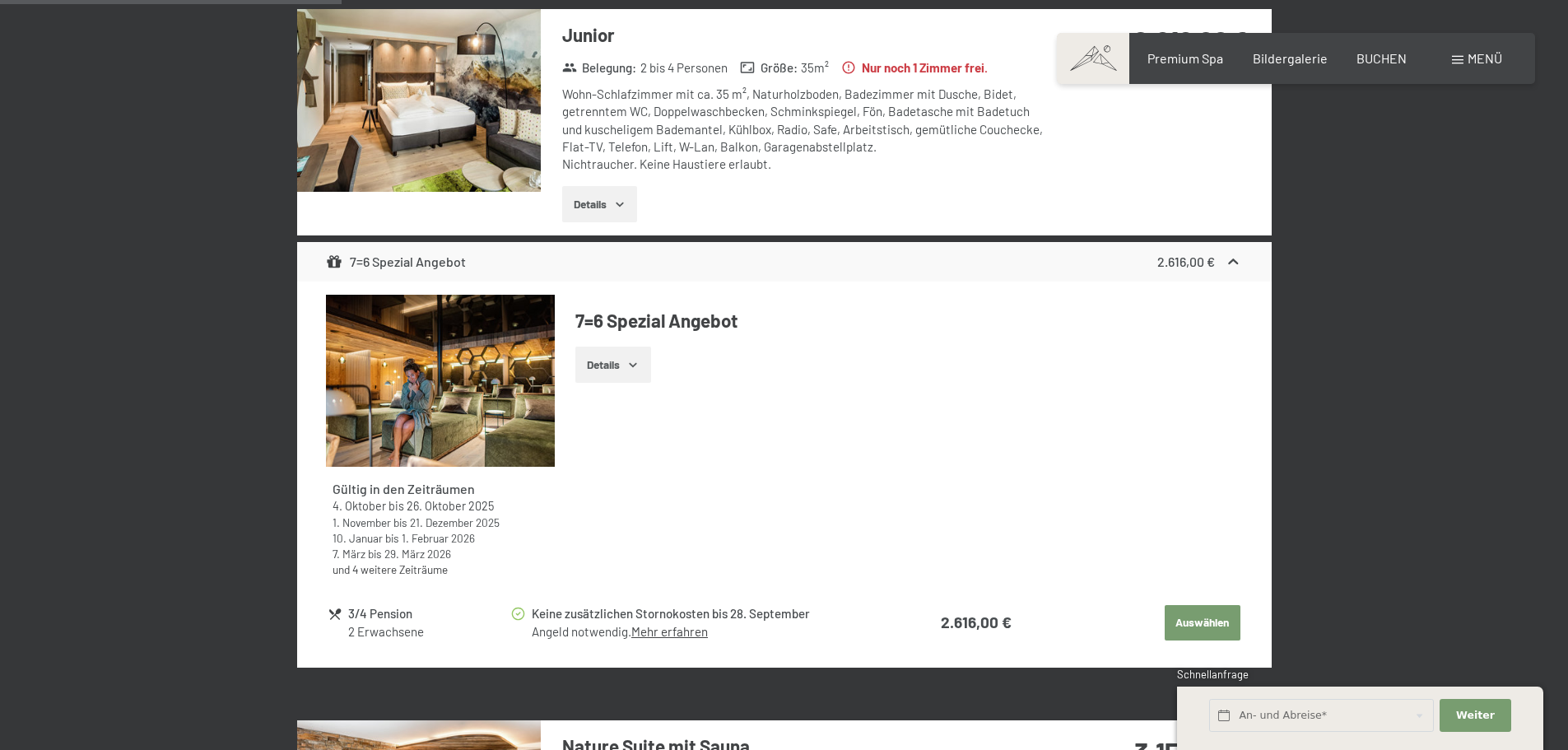
scroll to position [576, 0]
